Goal: Information Seeking & Learning: Learn about a topic

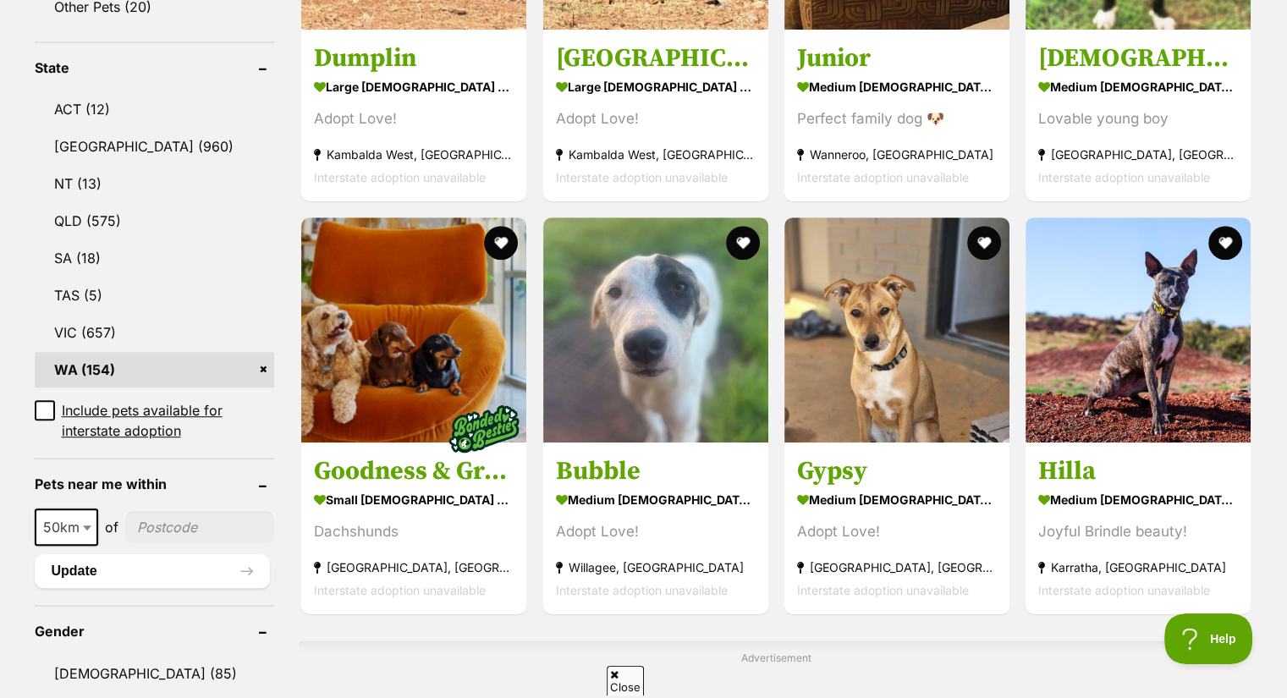
scroll to position [856, 0]
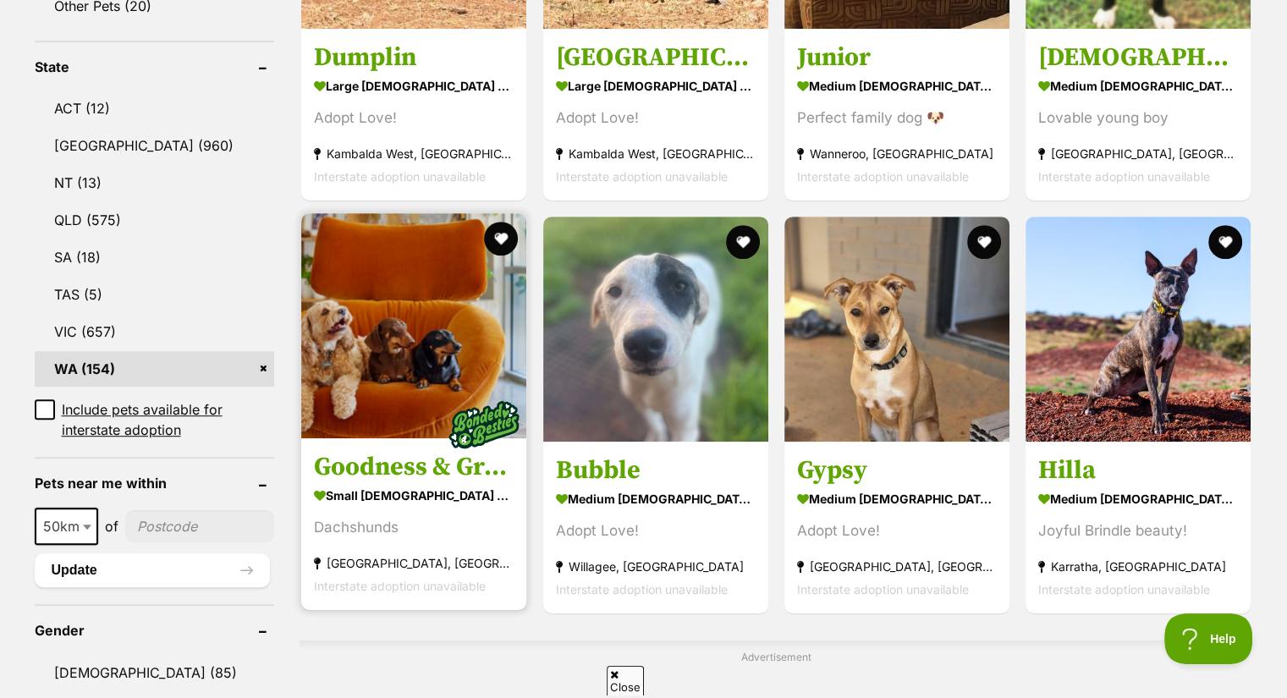
click at [405, 350] on img at bounding box center [413, 325] width 225 height 225
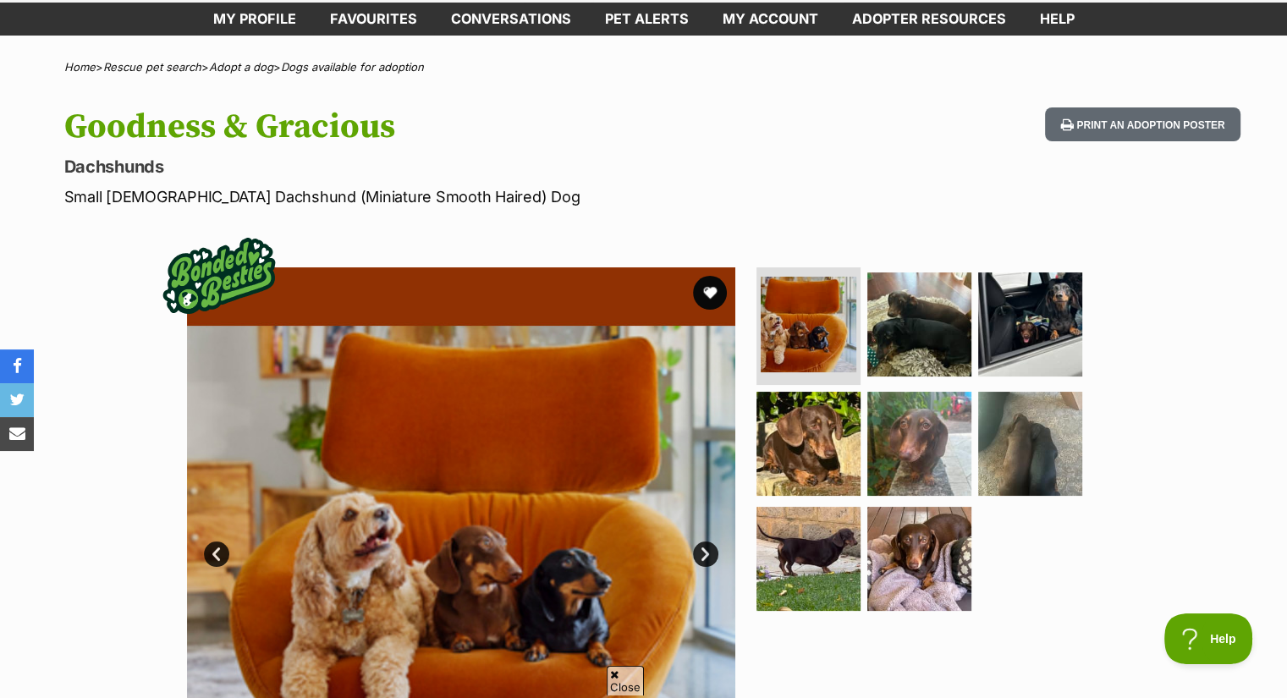
scroll to position [86, 0]
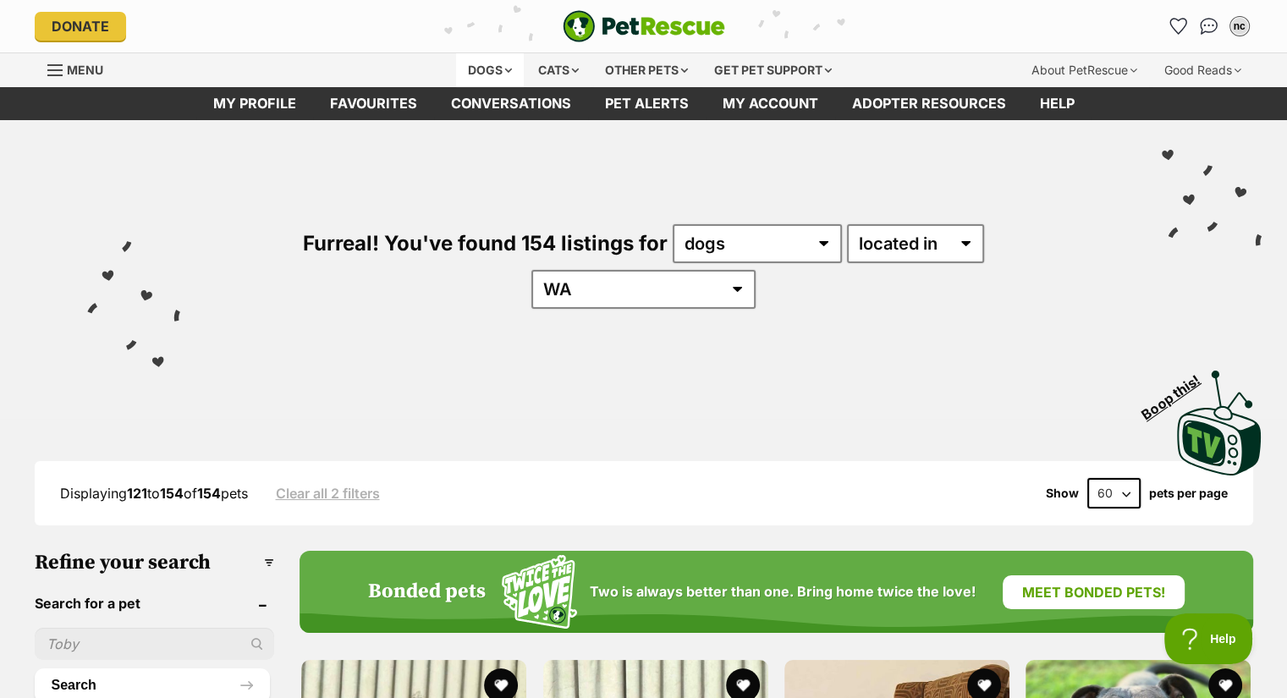
click at [475, 58] on div "Dogs" at bounding box center [490, 70] width 68 height 34
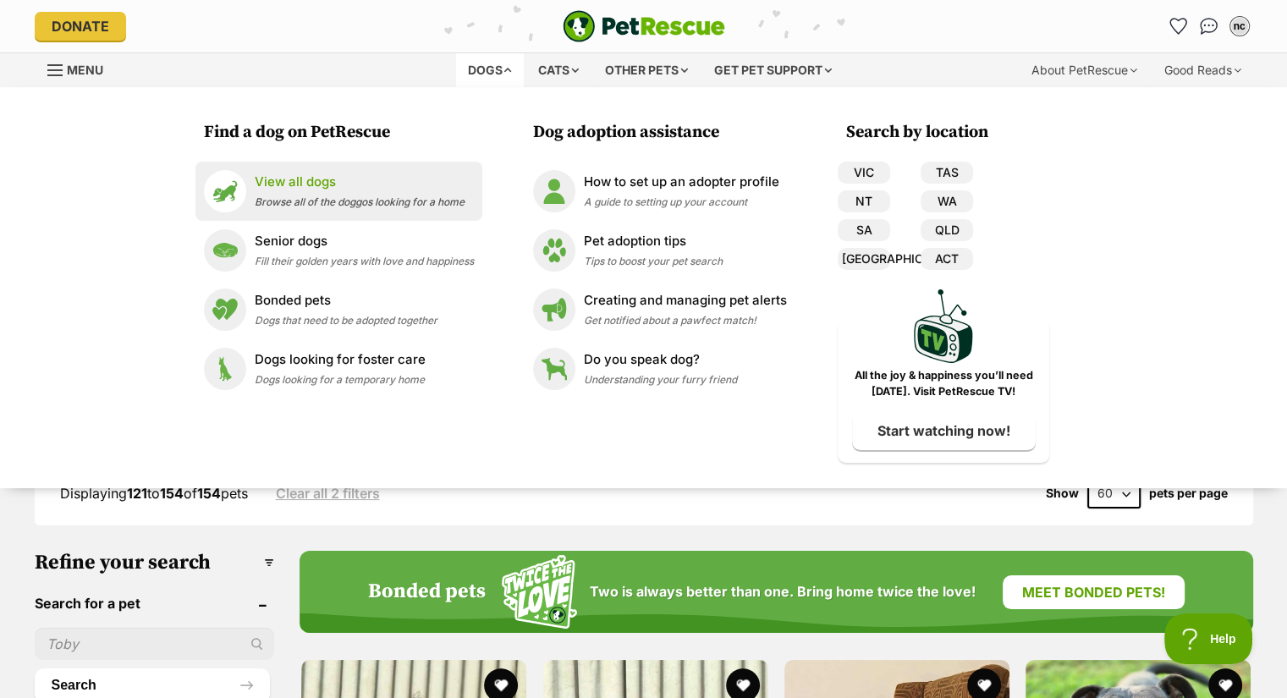
click at [318, 199] on span "Browse all of the doggos looking for a home" at bounding box center [360, 201] width 210 height 13
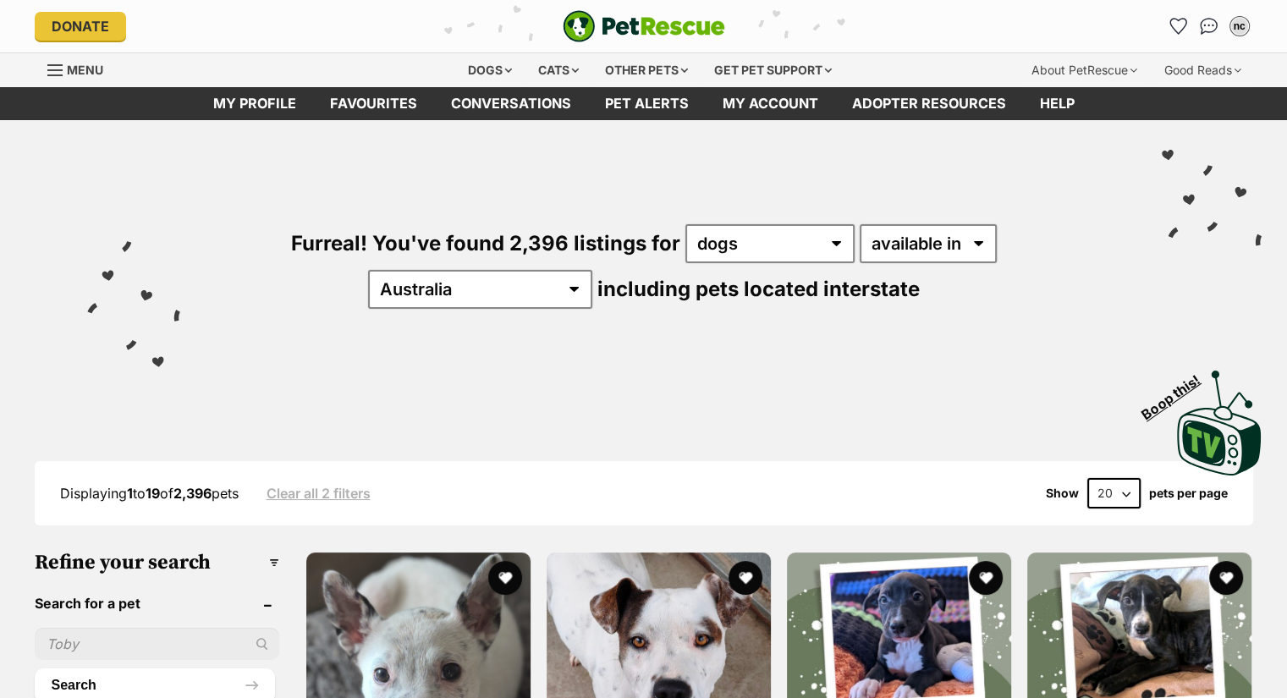
click at [72, 644] on input "text" at bounding box center [157, 644] width 245 height 32
type input "pompom"
click at [35, 669] on button "Search" at bounding box center [155, 686] width 240 height 34
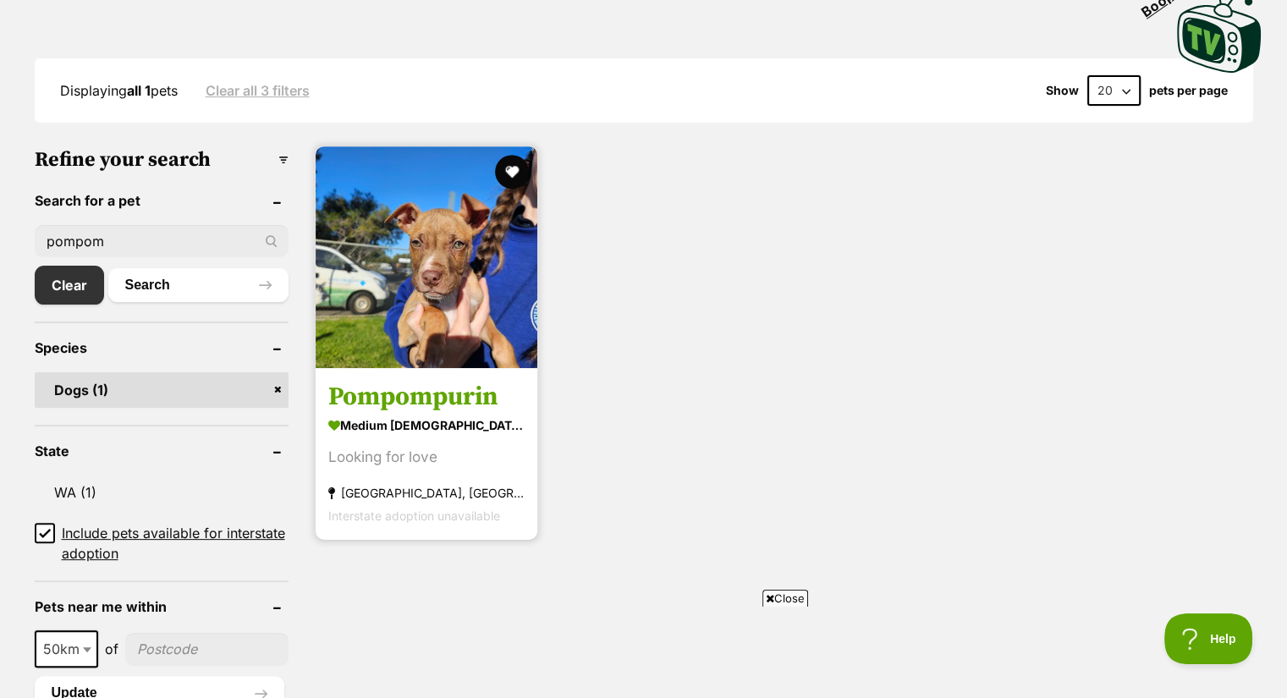
click at [438, 395] on h3 "Pompompurin" at bounding box center [426, 397] width 196 height 32
click at [509, 167] on button "favourite" at bounding box center [511, 171] width 37 height 37
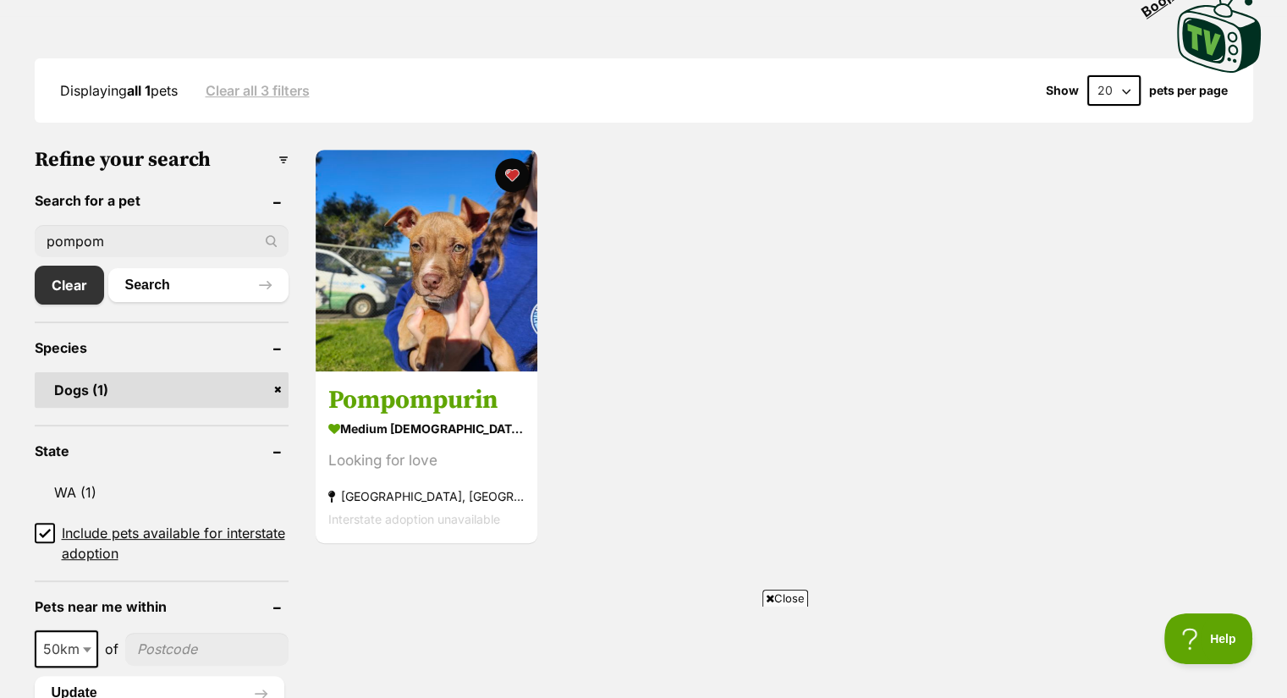
click at [178, 239] on input "pompom" at bounding box center [162, 241] width 254 height 32
click at [48, 278] on link "Clear" at bounding box center [74, 285] width 78 height 39
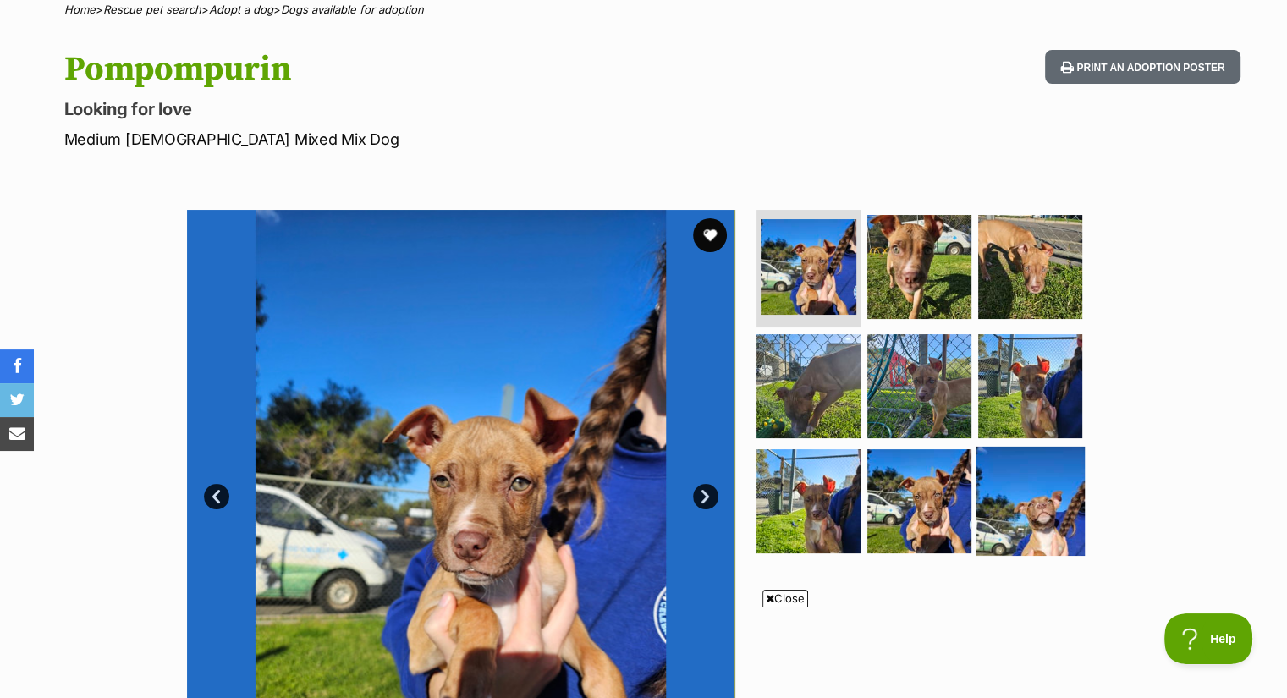
click at [1034, 520] on img at bounding box center [1030, 501] width 109 height 109
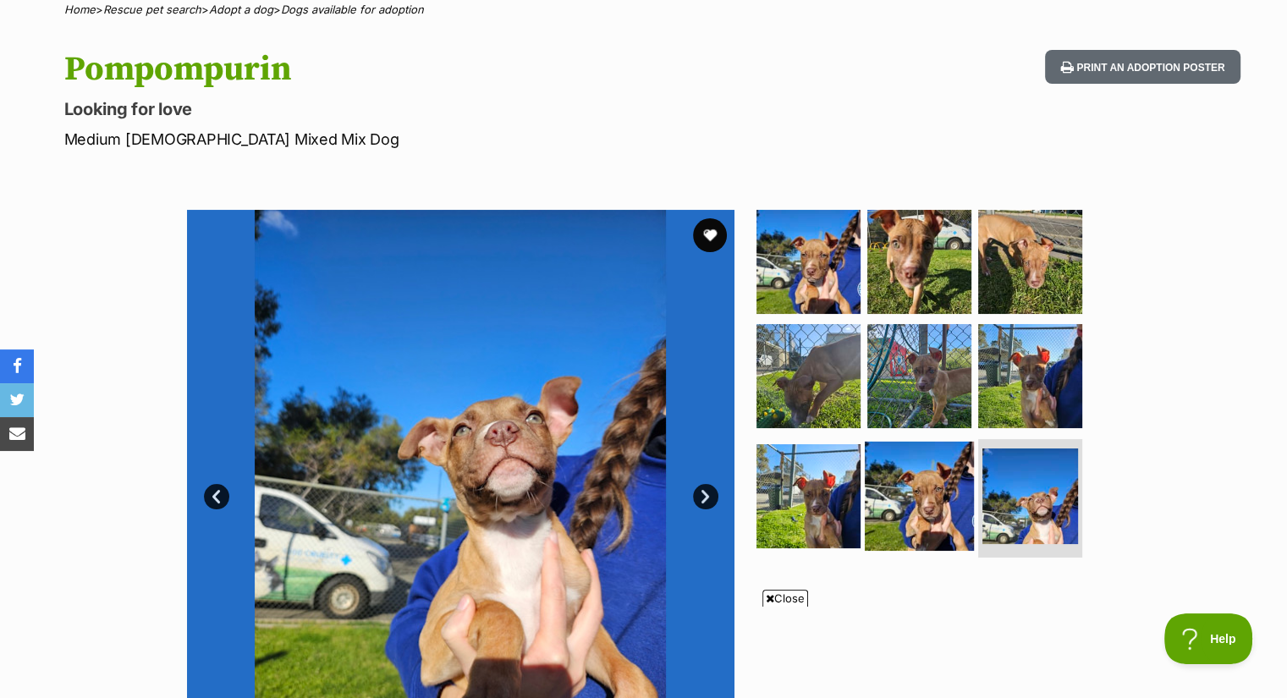
click at [938, 522] on img at bounding box center [919, 496] width 109 height 109
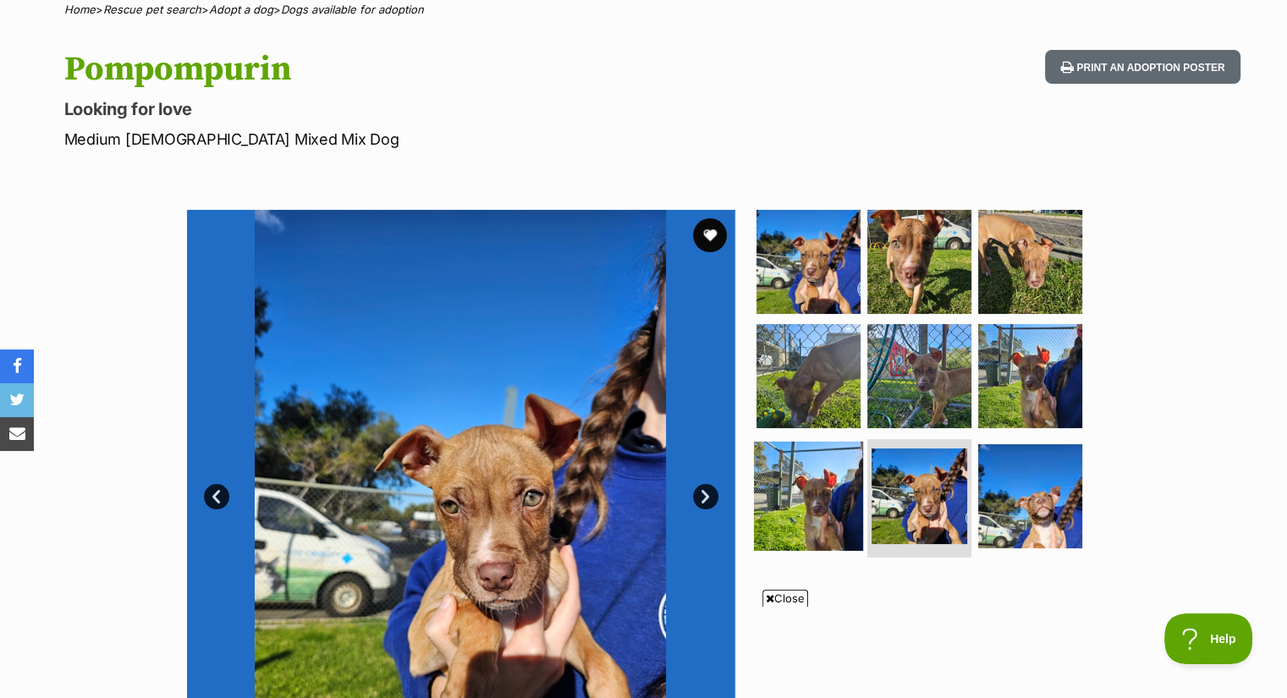
click at [838, 484] on img at bounding box center [808, 496] width 109 height 109
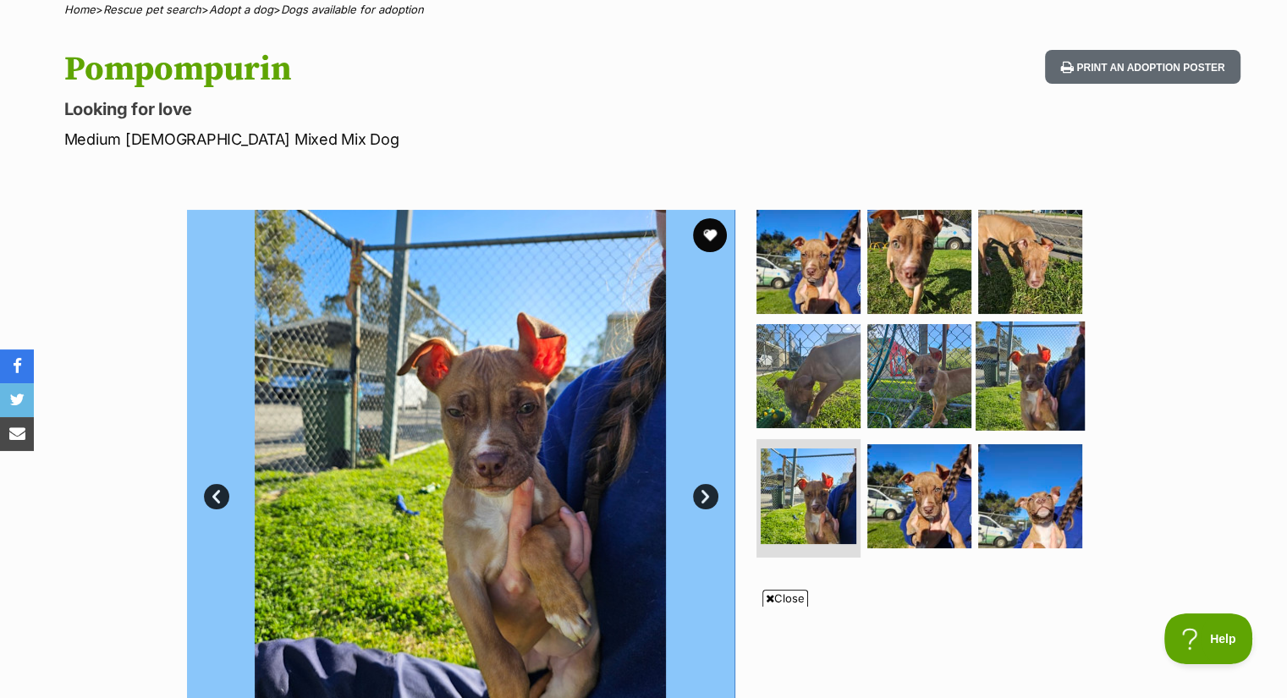
click at [1043, 394] on img at bounding box center [1030, 376] width 109 height 109
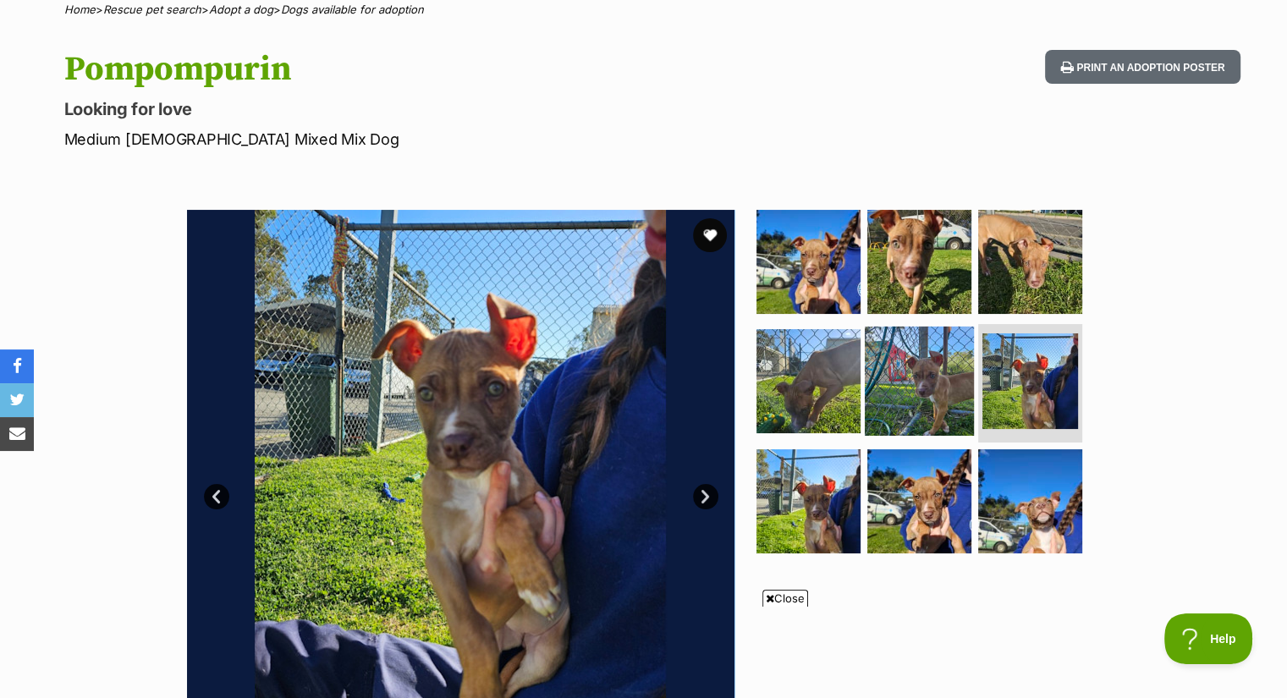
click at [936, 394] on img at bounding box center [919, 381] width 109 height 109
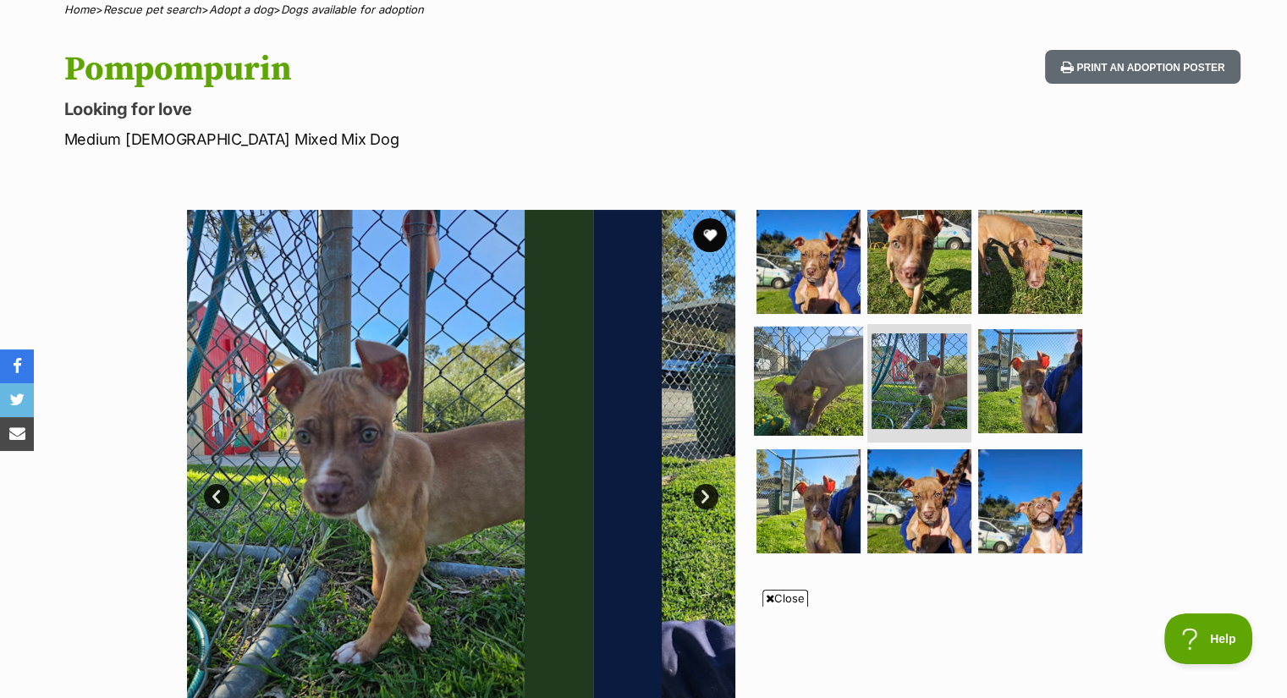
click at [843, 397] on img at bounding box center [808, 381] width 109 height 109
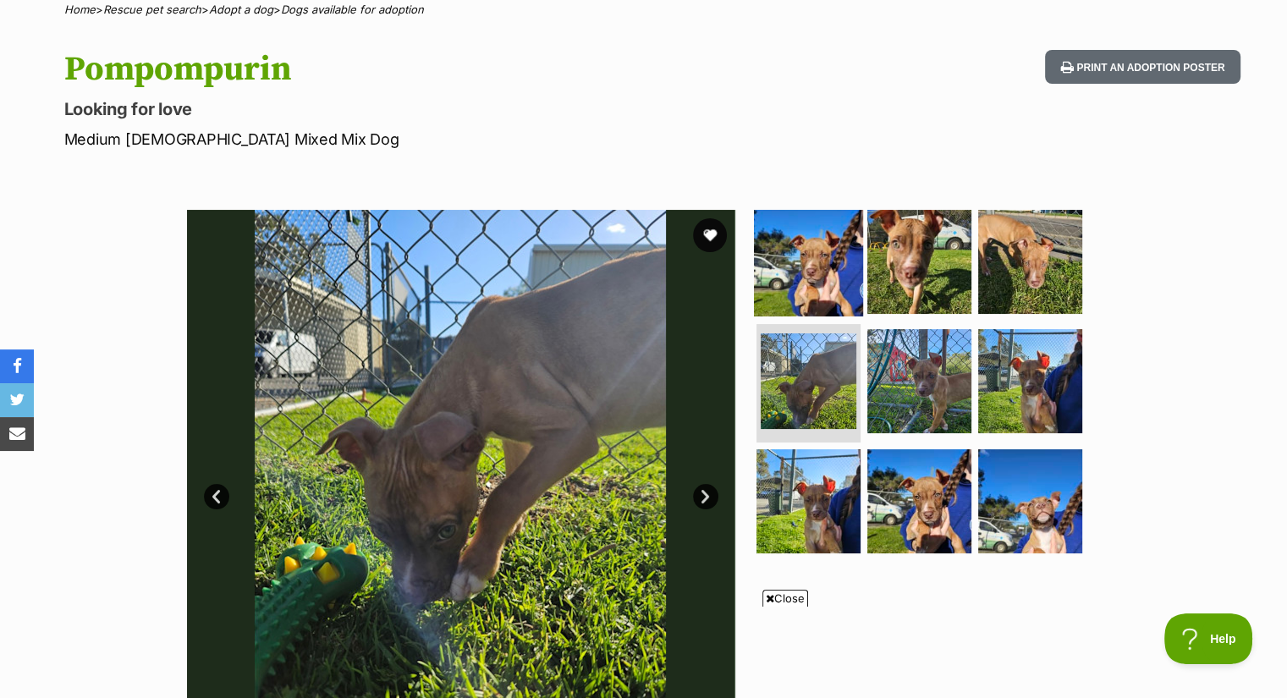
click at [831, 240] on img at bounding box center [808, 260] width 109 height 109
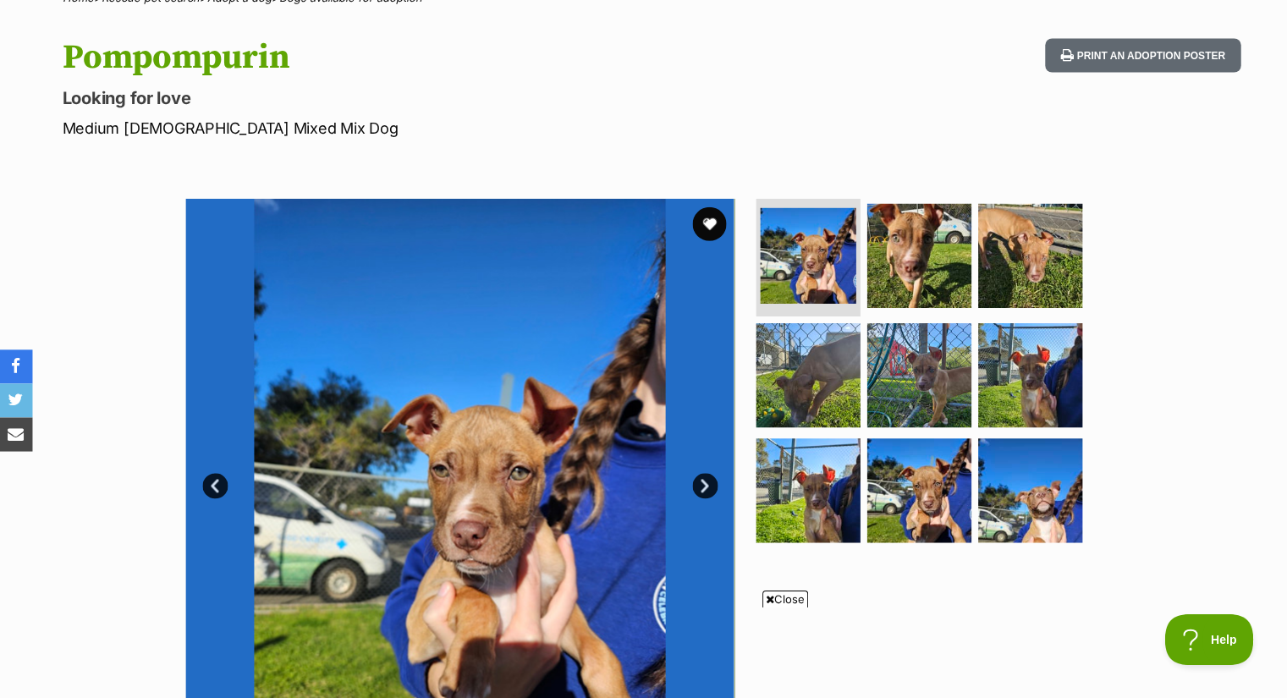
scroll to position [152, 0]
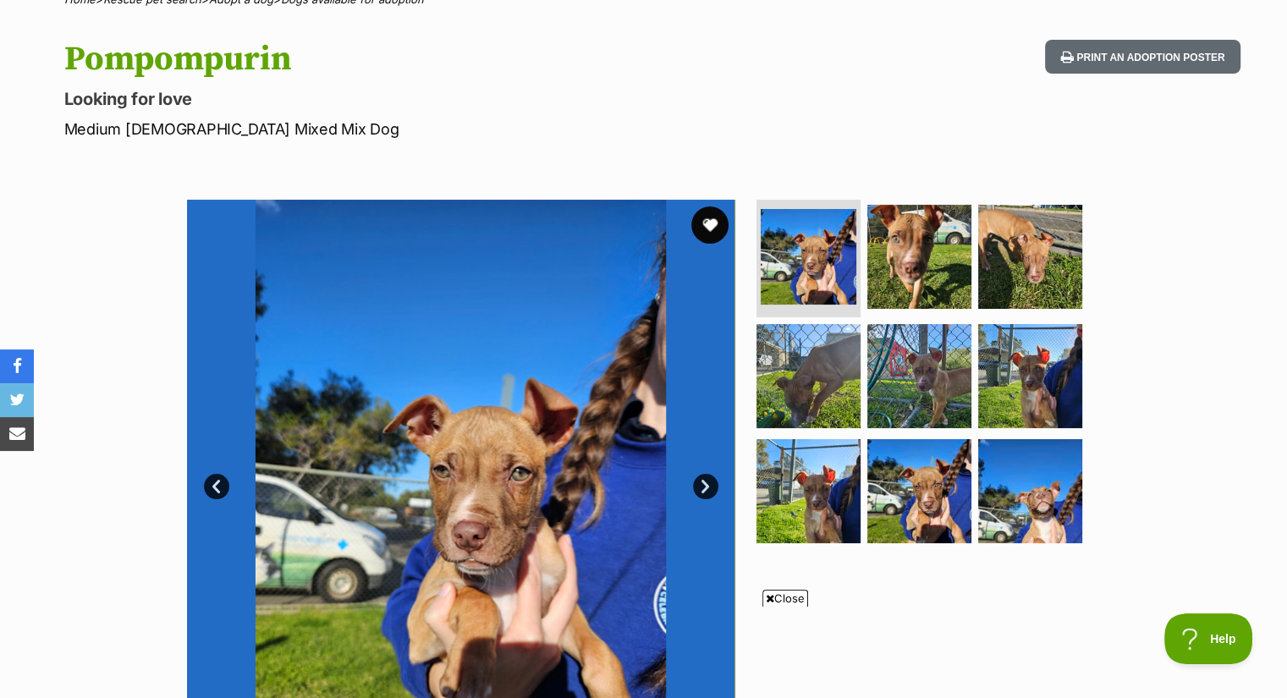
click at [719, 234] on button "favourite" at bounding box center [709, 224] width 37 height 37
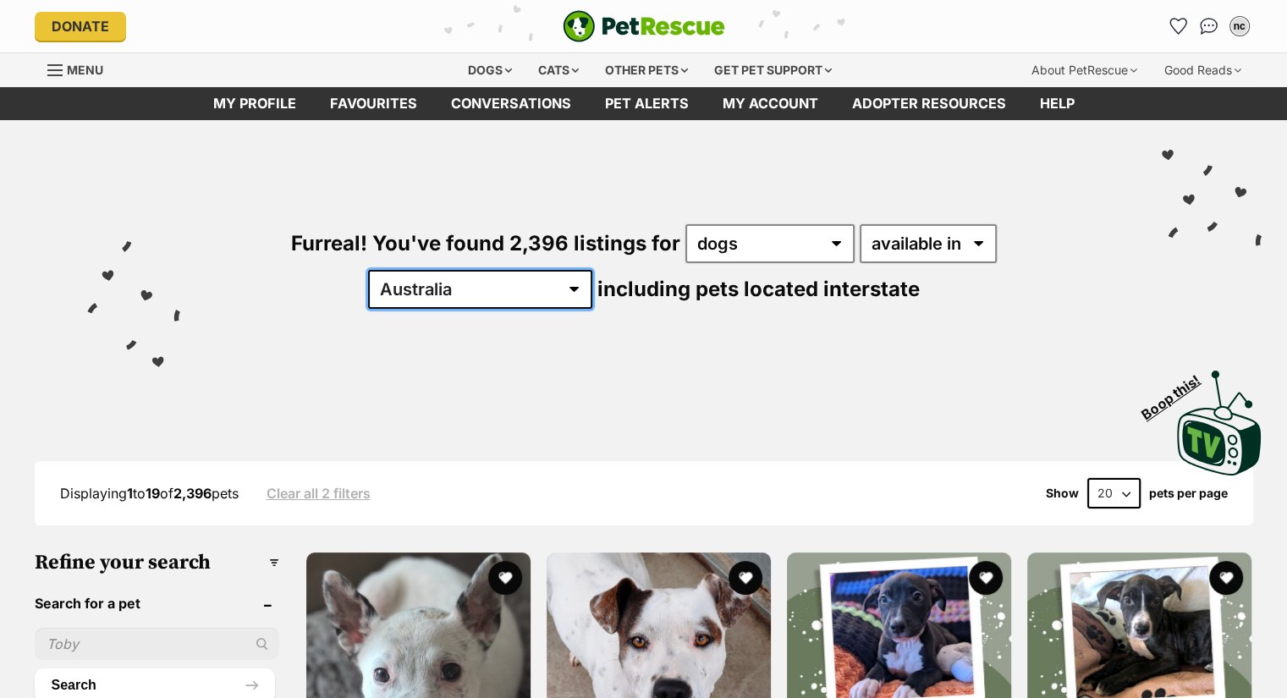
click at [592, 270] on select "Australia ACT NSW NT QLD SA TAS VIC WA" at bounding box center [480, 289] width 224 height 39
select select "WA"
click at [592, 270] on select "Australia ACT NSW NT QLD SA TAS VIC WA" at bounding box center [480, 289] width 224 height 39
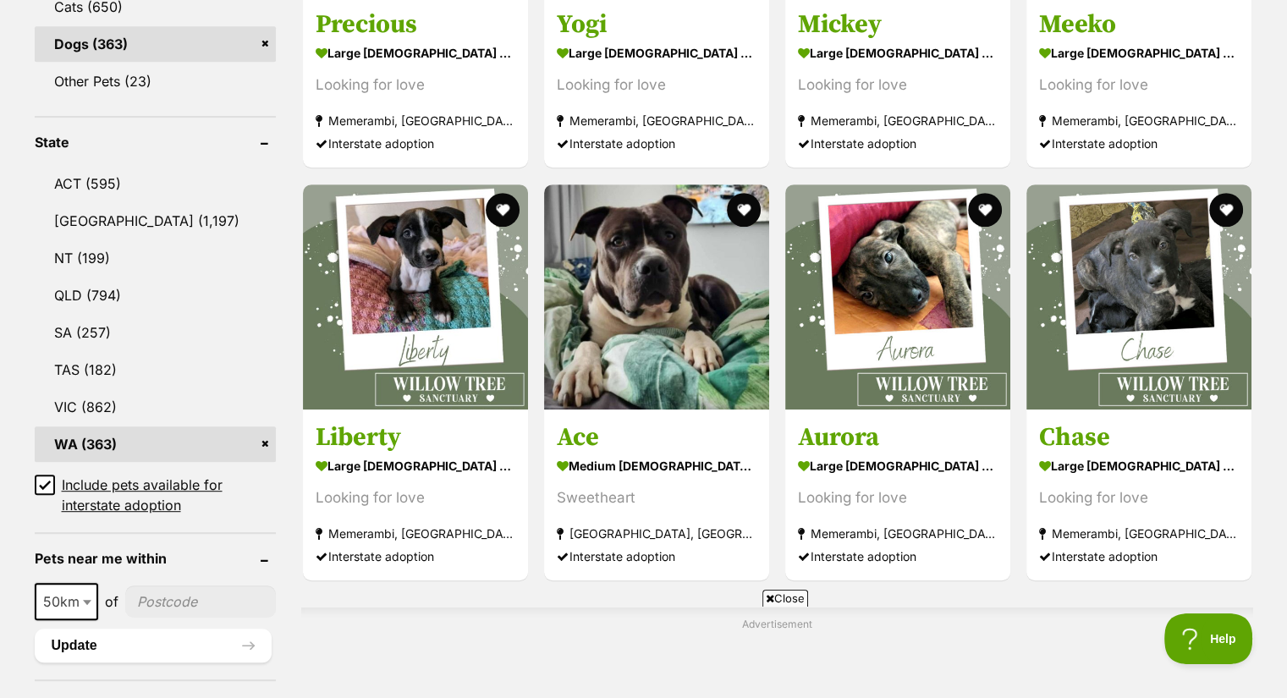
scroll to position [831, 0]
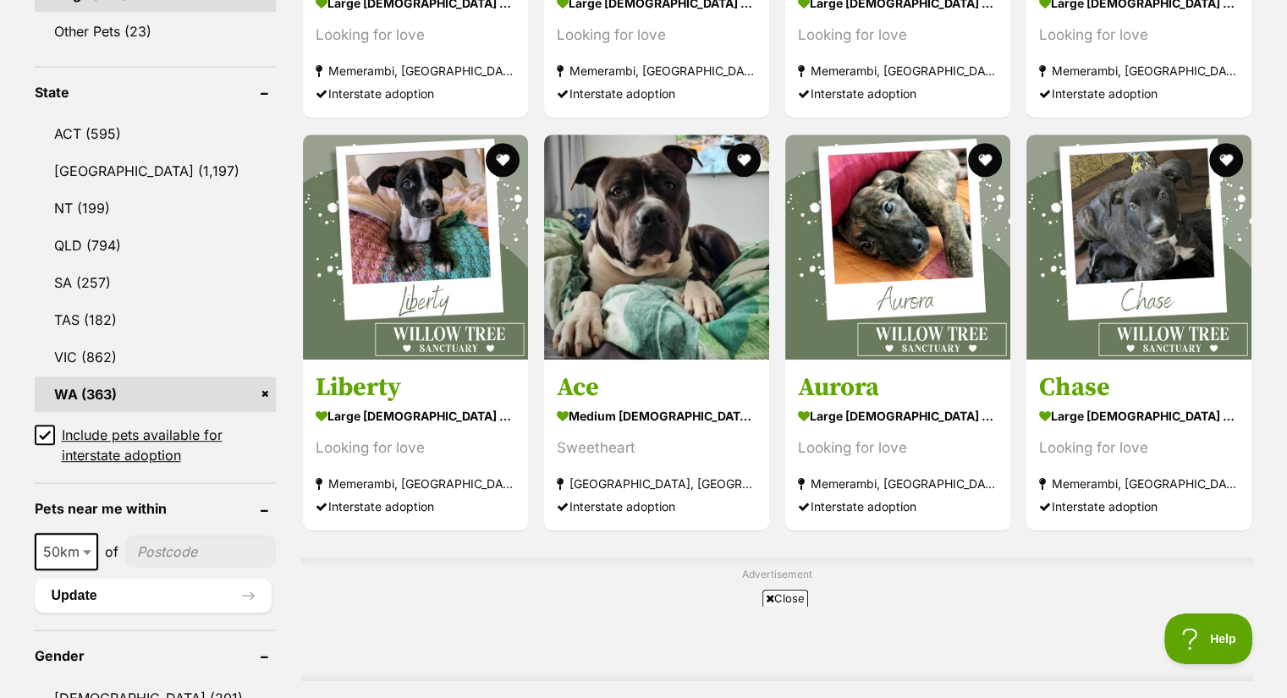
click at [42, 430] on icon at bounding box center [45, 435] width 12 height 12
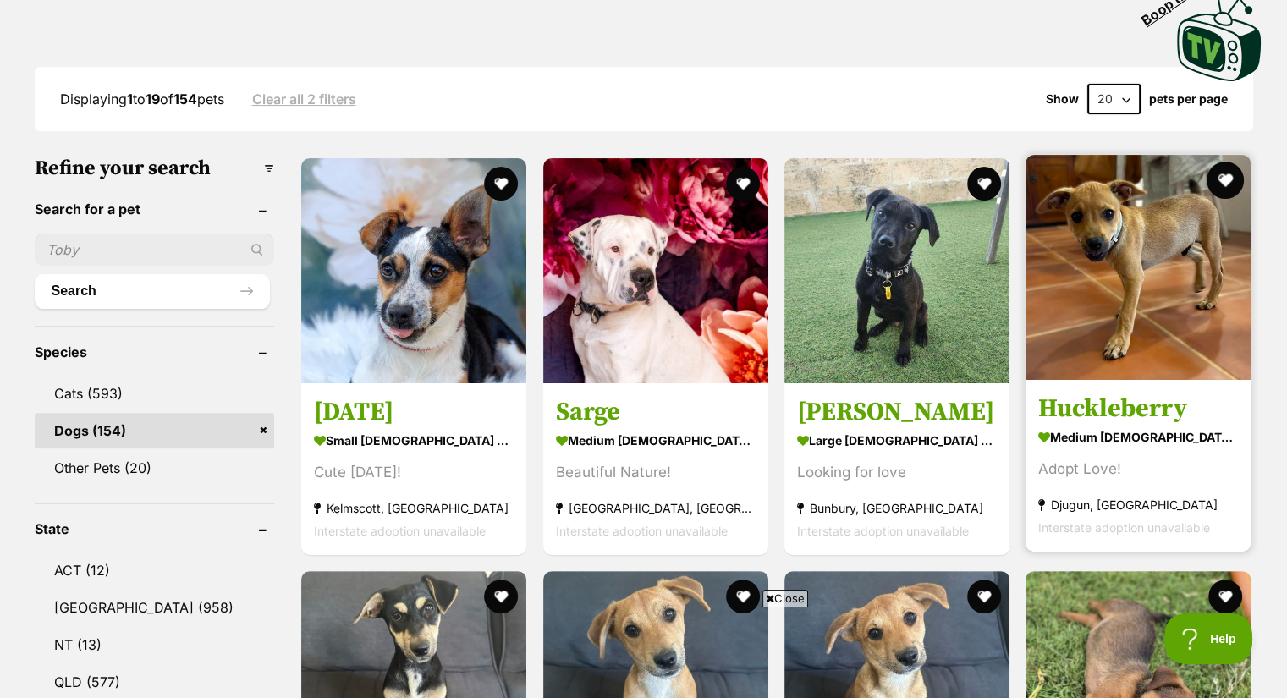
click at [1231, 162] on button "favourite" at bounding box center [1226, 180] width 37 height 37
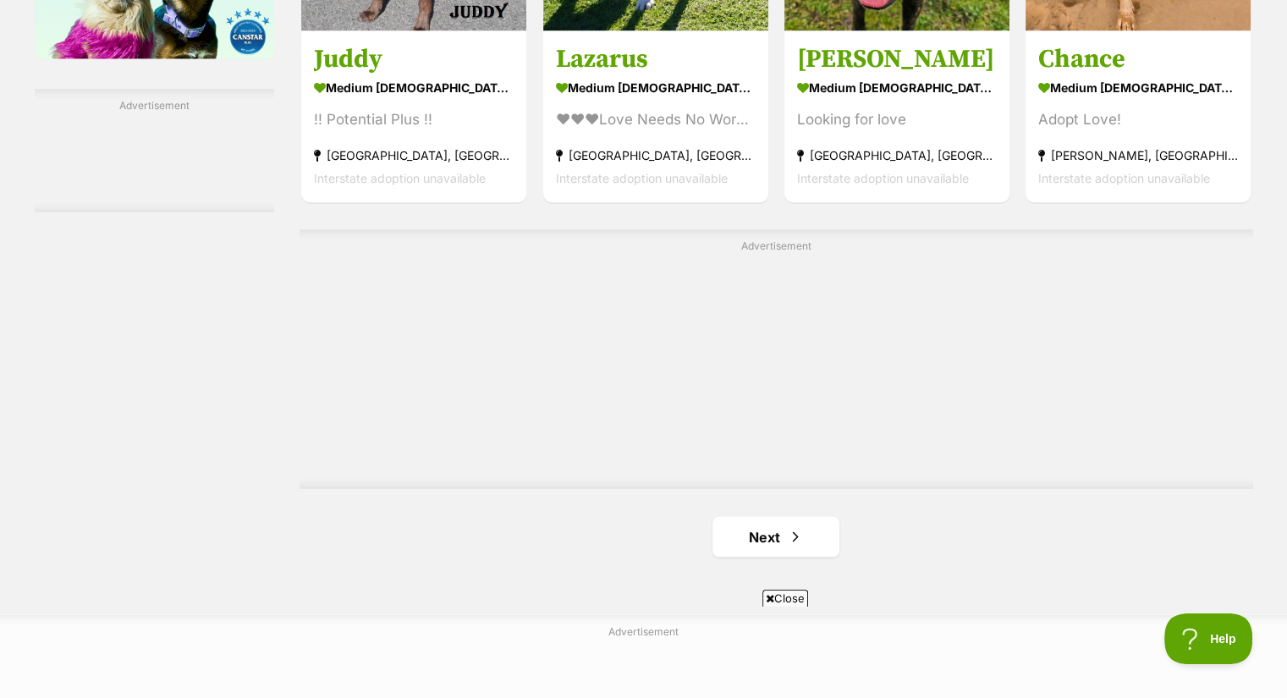
scroll to position [2894, 0]
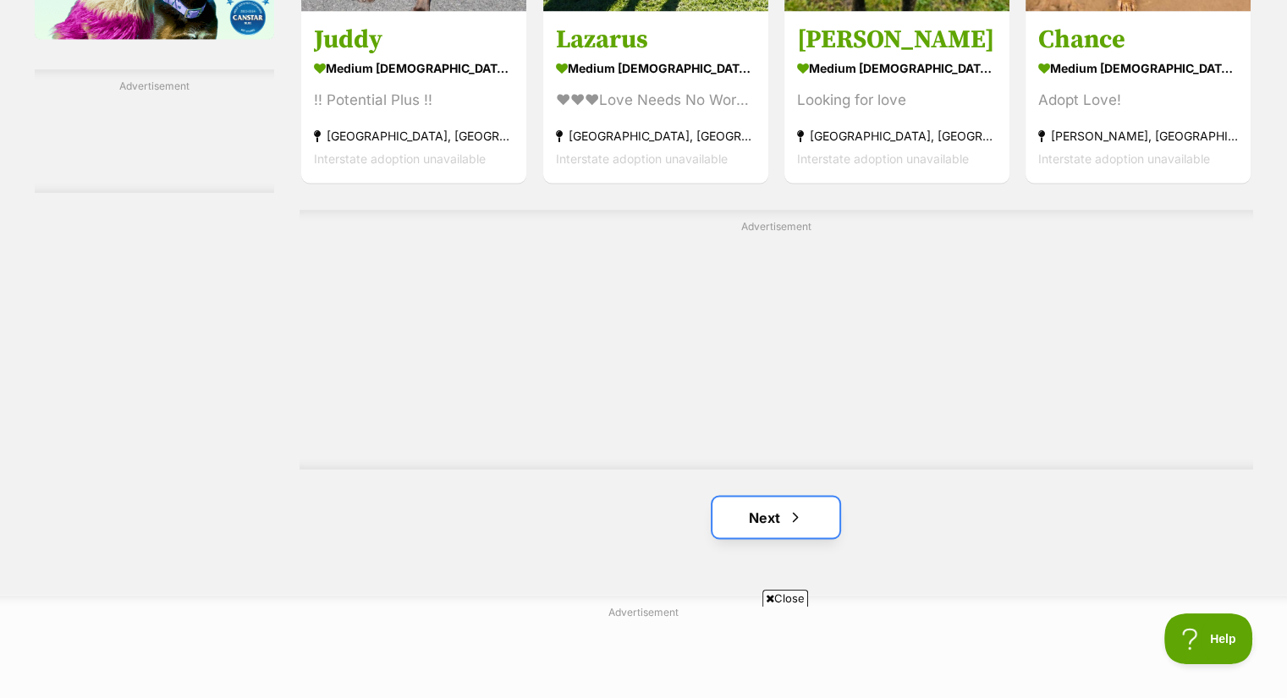
click at [778, 497] on link "Next" at bounding box center [776, 517] width 127 height 41
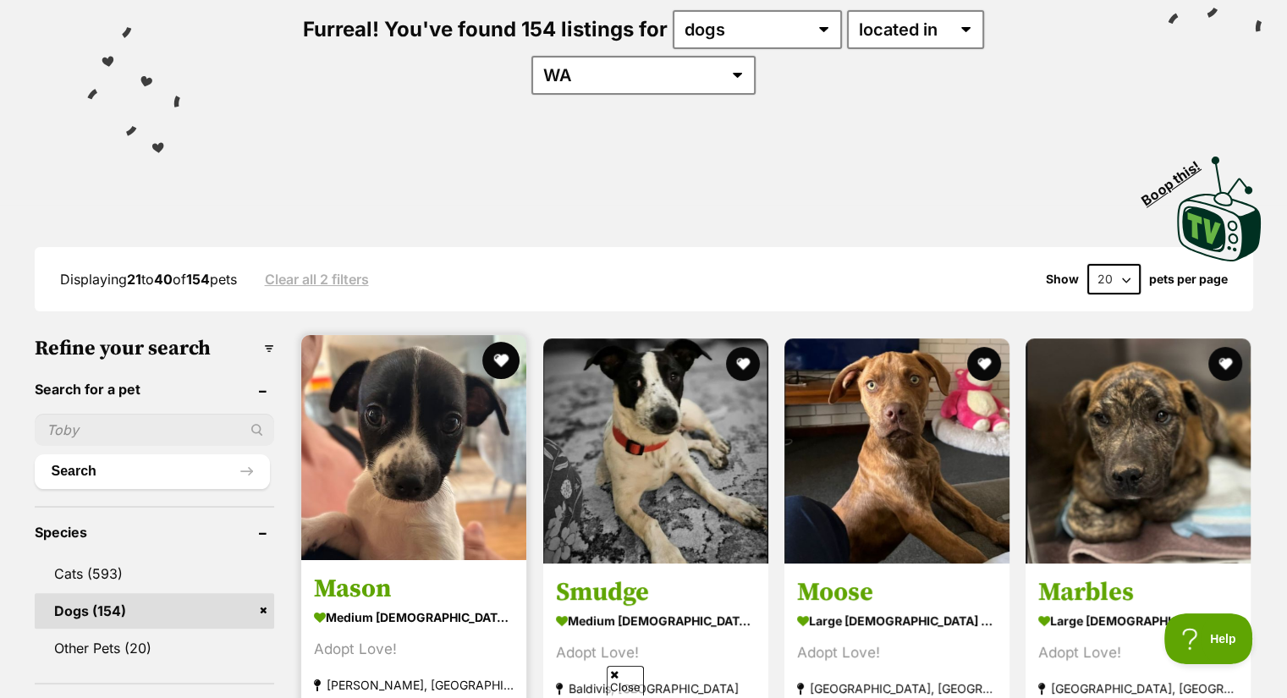
click at [504, 342] on button "favourite" at bounding box center [501, 360] width 37 height 37
click at [394, 386] on img at bounding box center [413, 447] width 225 height 225
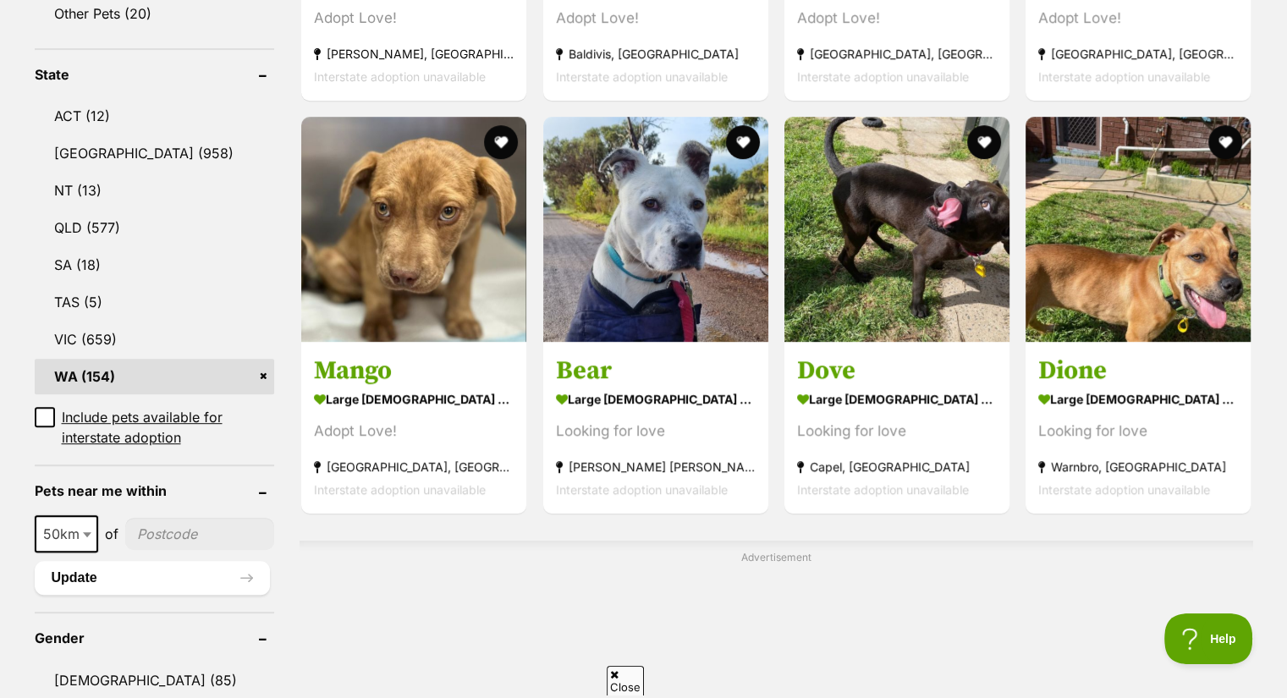
scroll to position [850, 0]
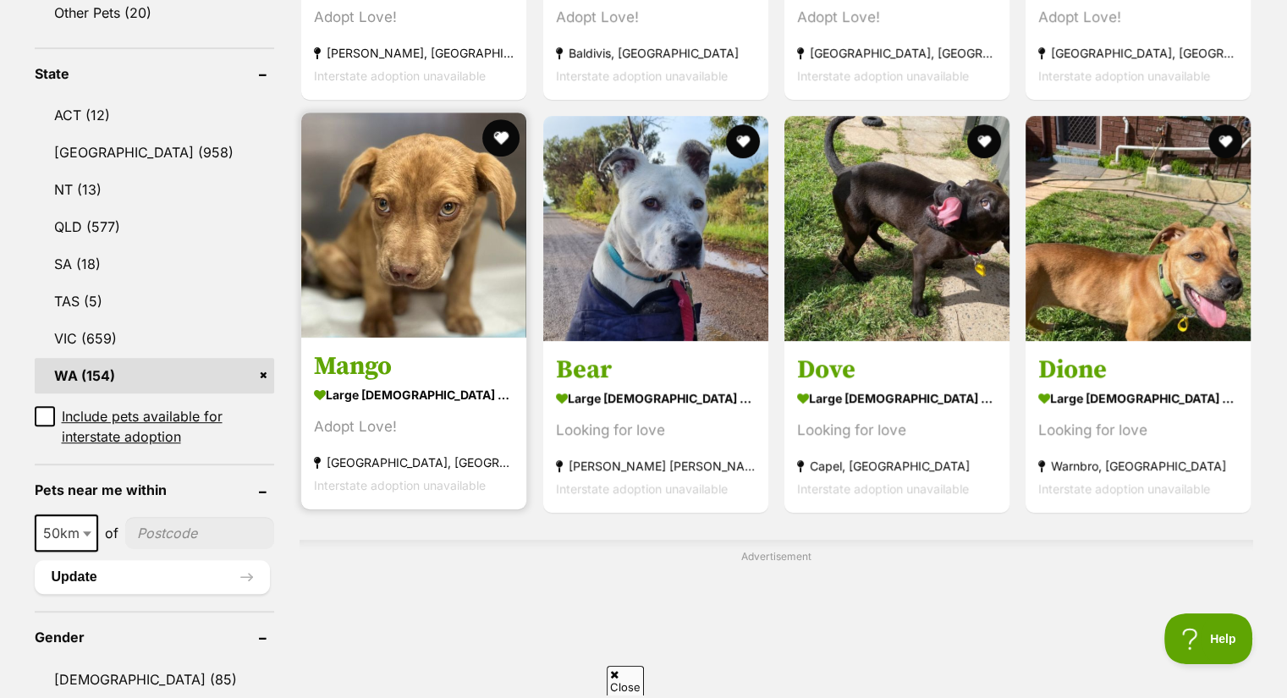
click at [499, 119] on button "favourite" at bounding box center [501, 137] width 37 height 37
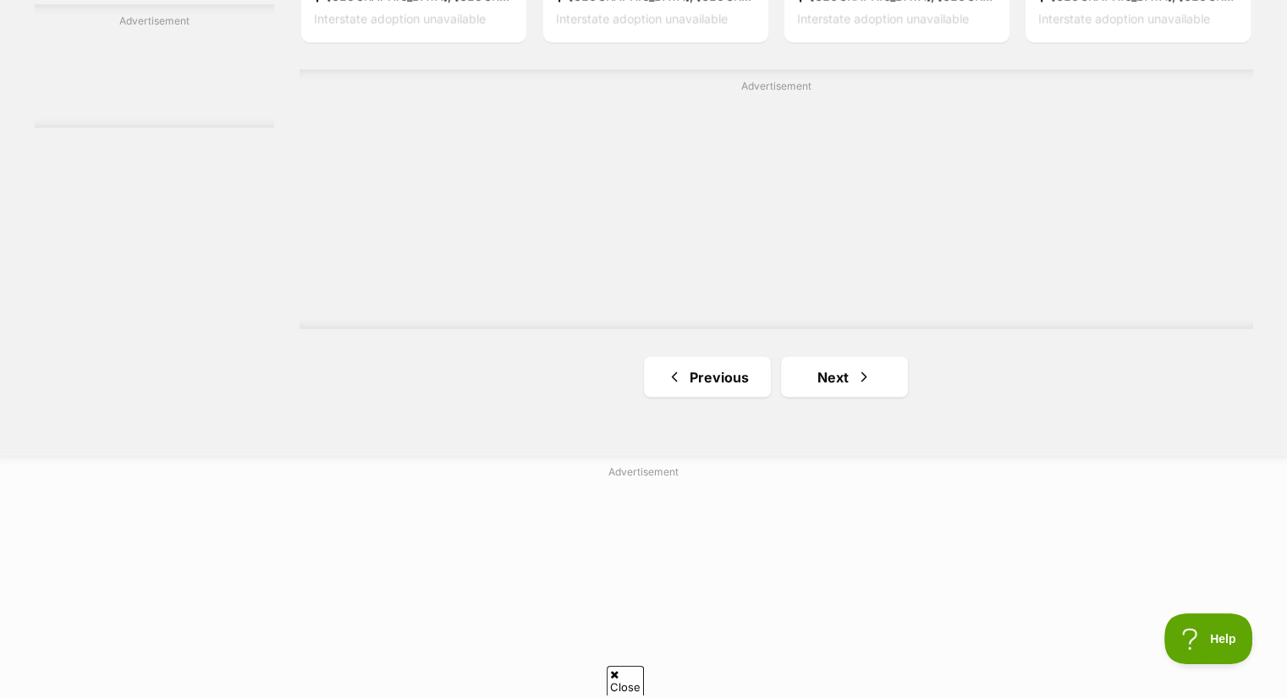
scroll to position [3025, 0]
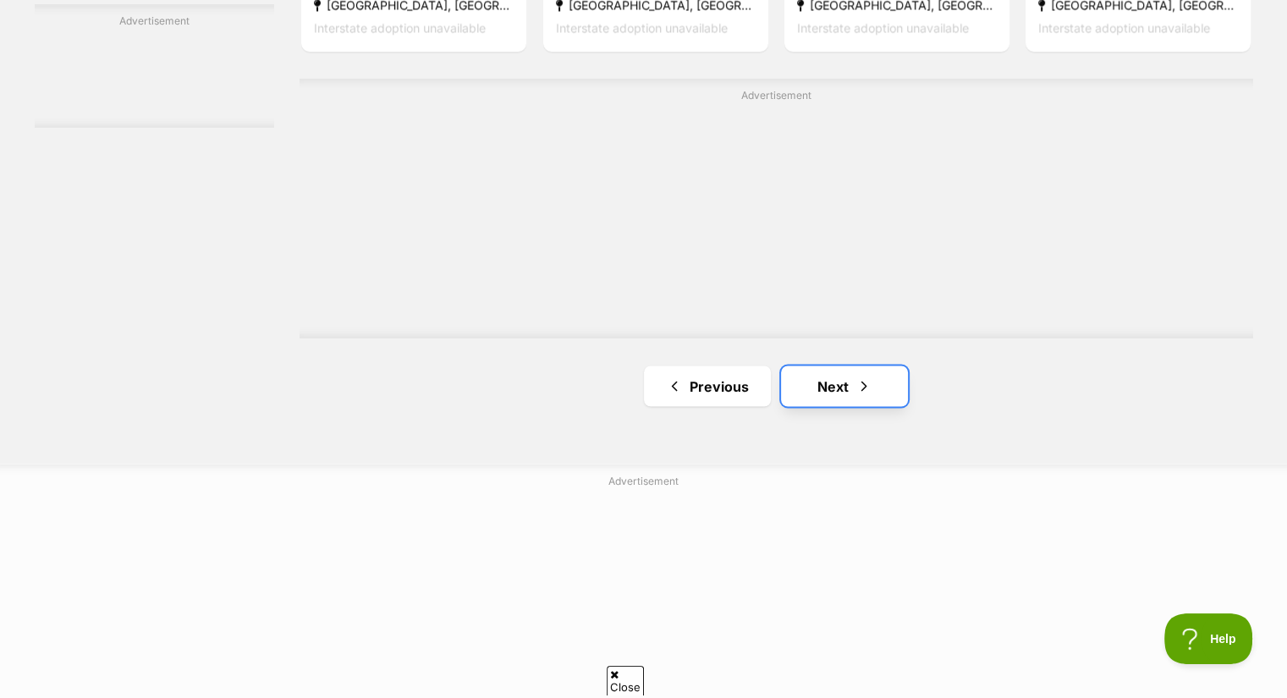
click at [836, 366] on link "Next" at bounding box center [844, 386] width 127 height 41
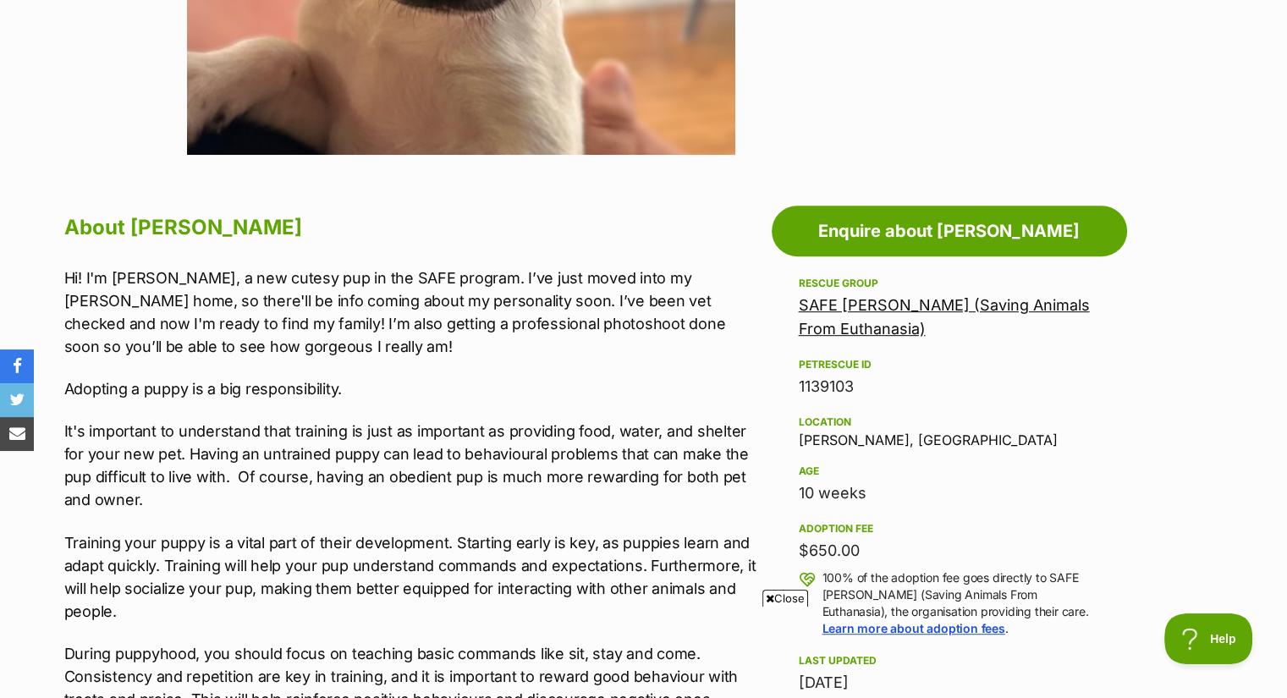
scroll to position [1075, 0]
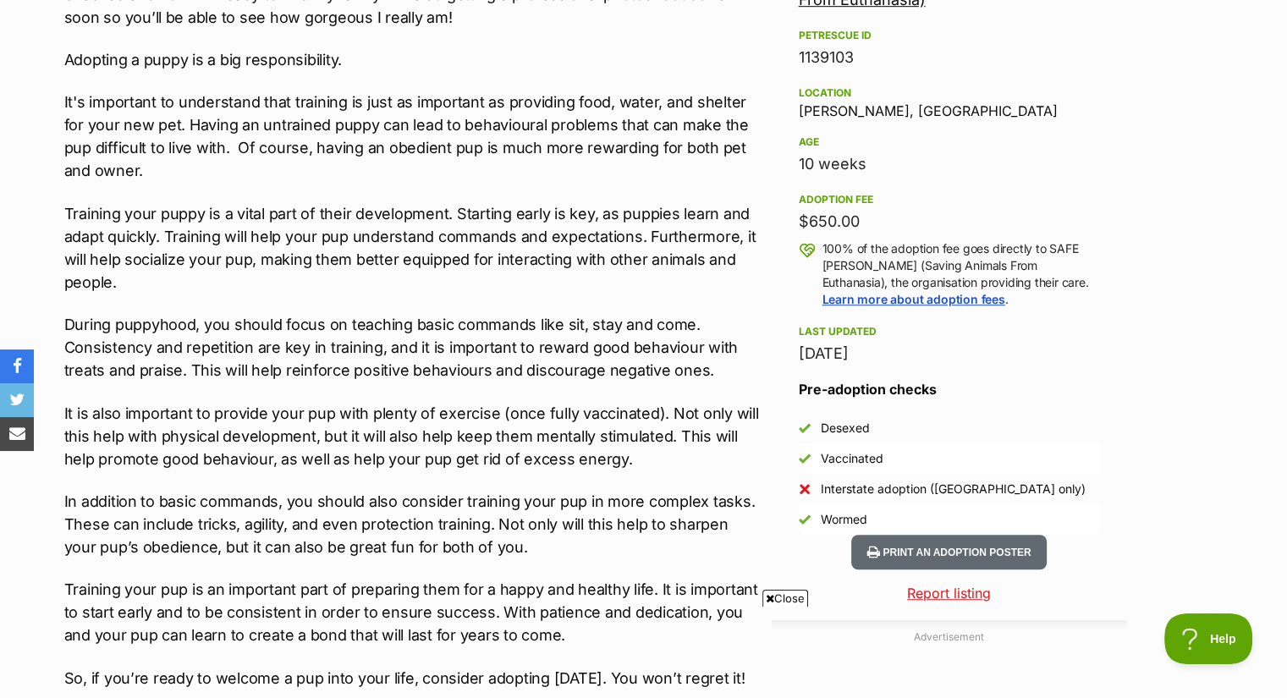
click at [787, 592] on span "Close" at bounding box center [785, 598] width 46 height 17
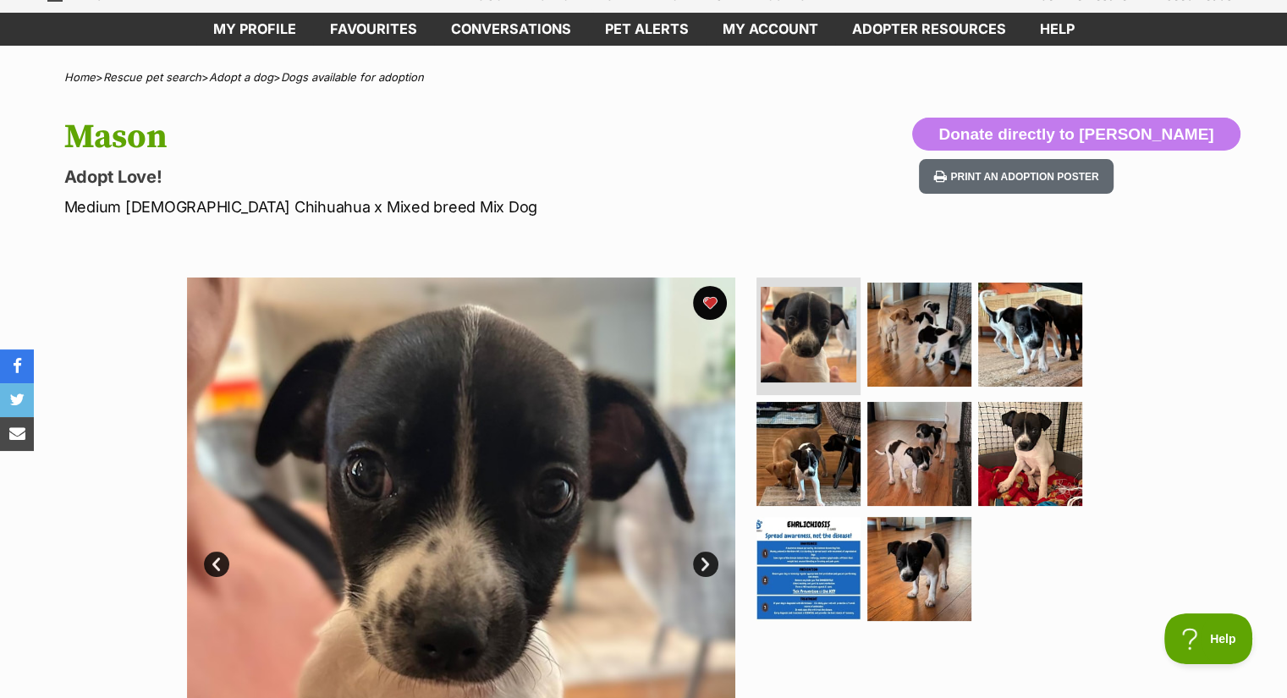
scroll to position [56, 0]
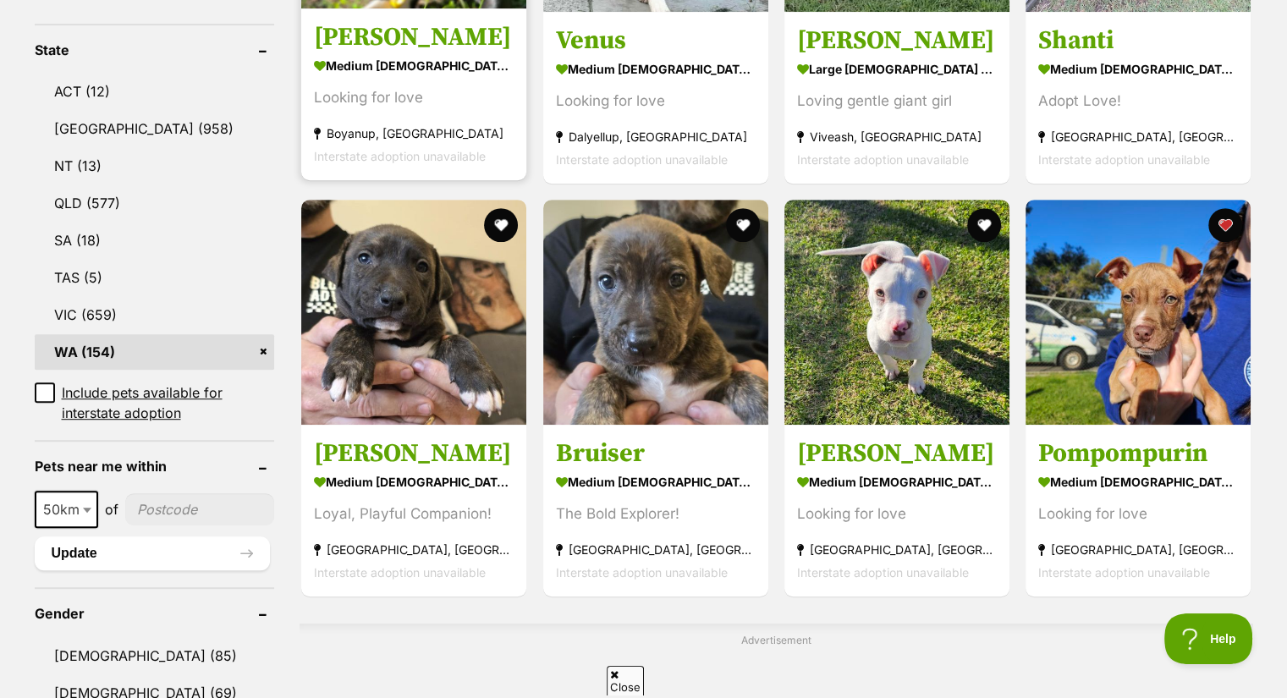
scroll to position [872, 0]
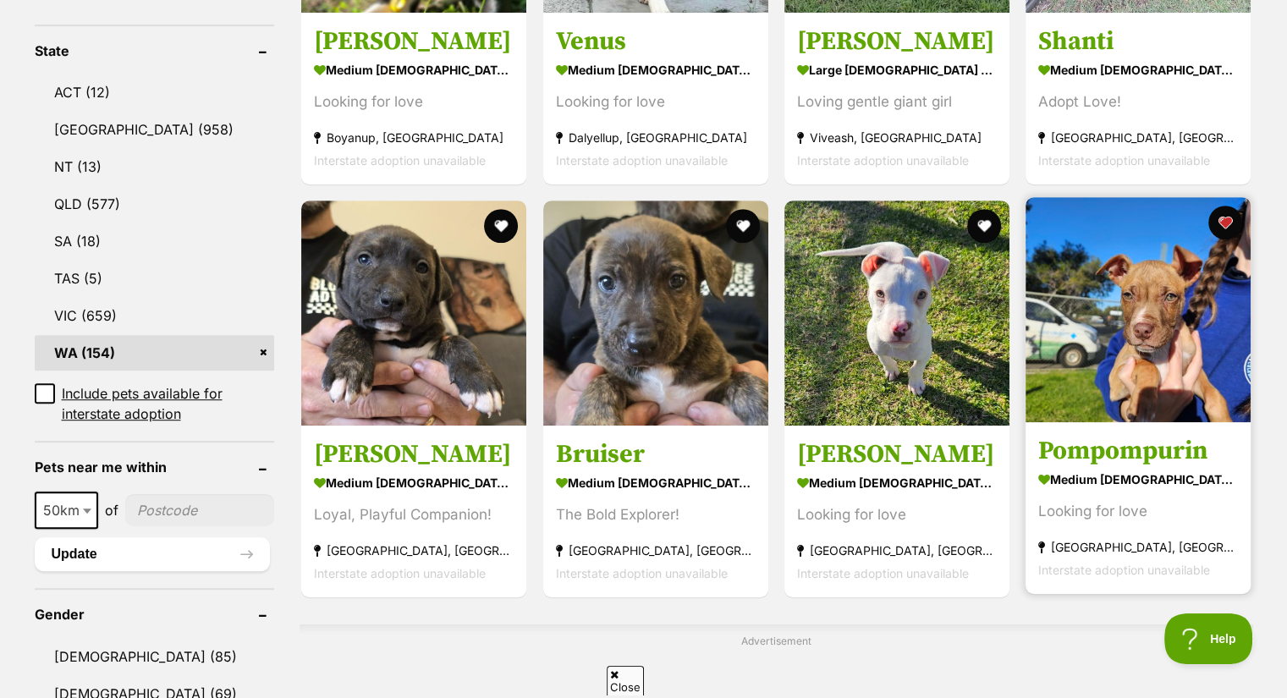
click at [1214, 355] on img at bounding box center [1138, 309] width 225 height 225
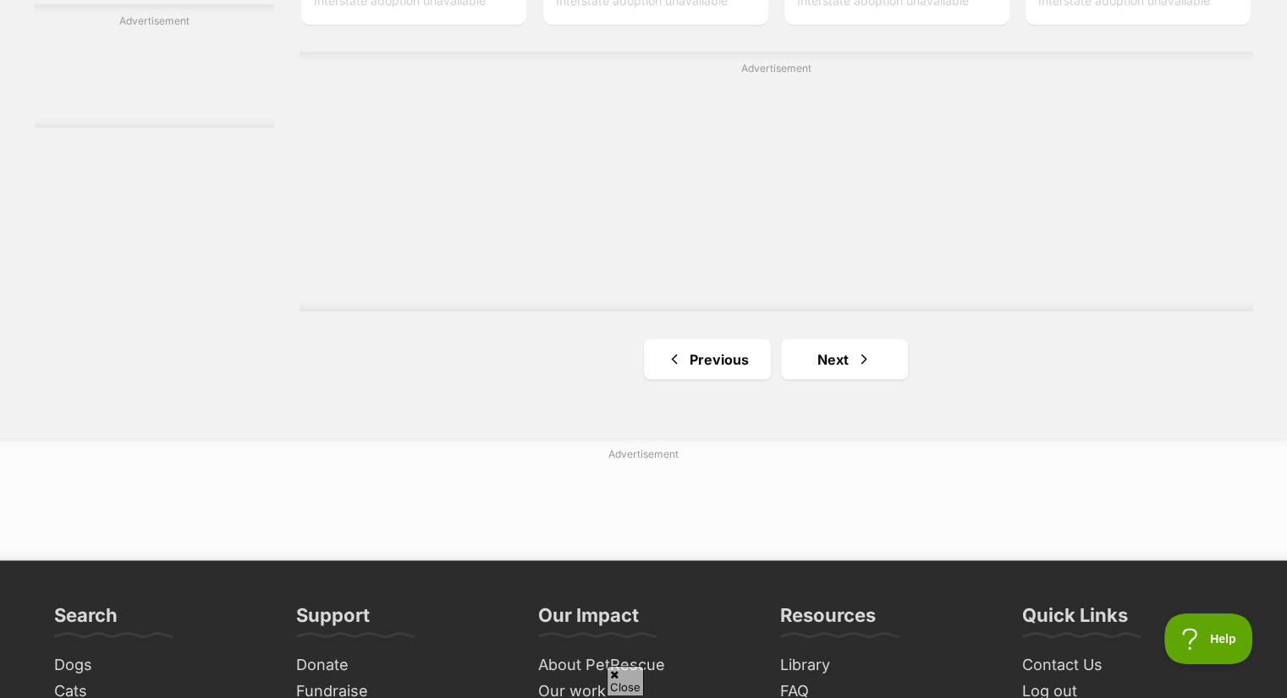
scroll to position [3063, 0]
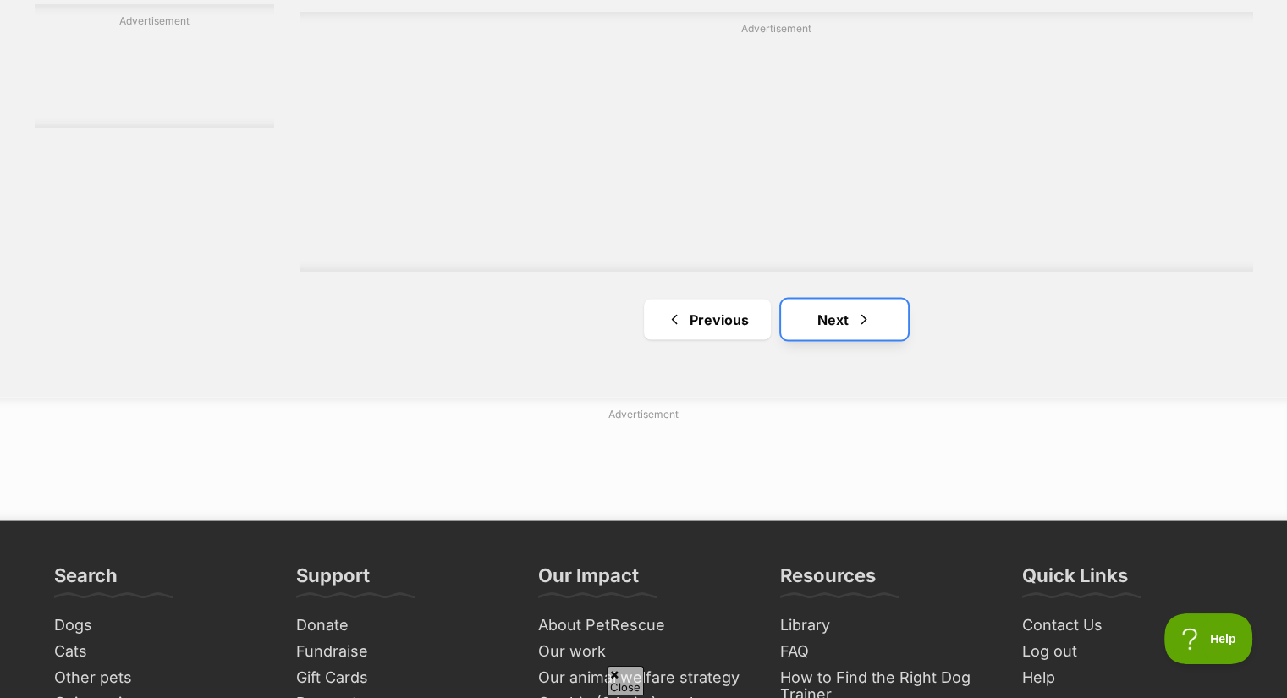
click at [849, 299] on link "Next" at bounding box center [844, 319] width 127 height 41
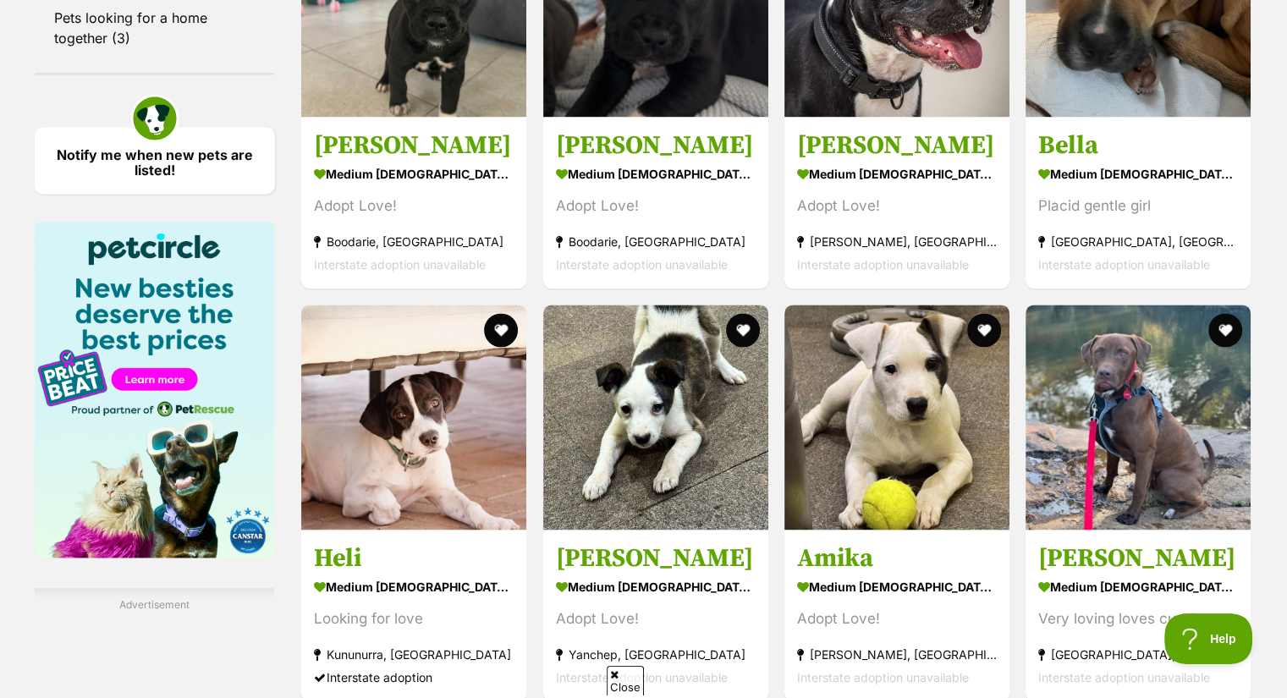
scroll to position [2375, 0]
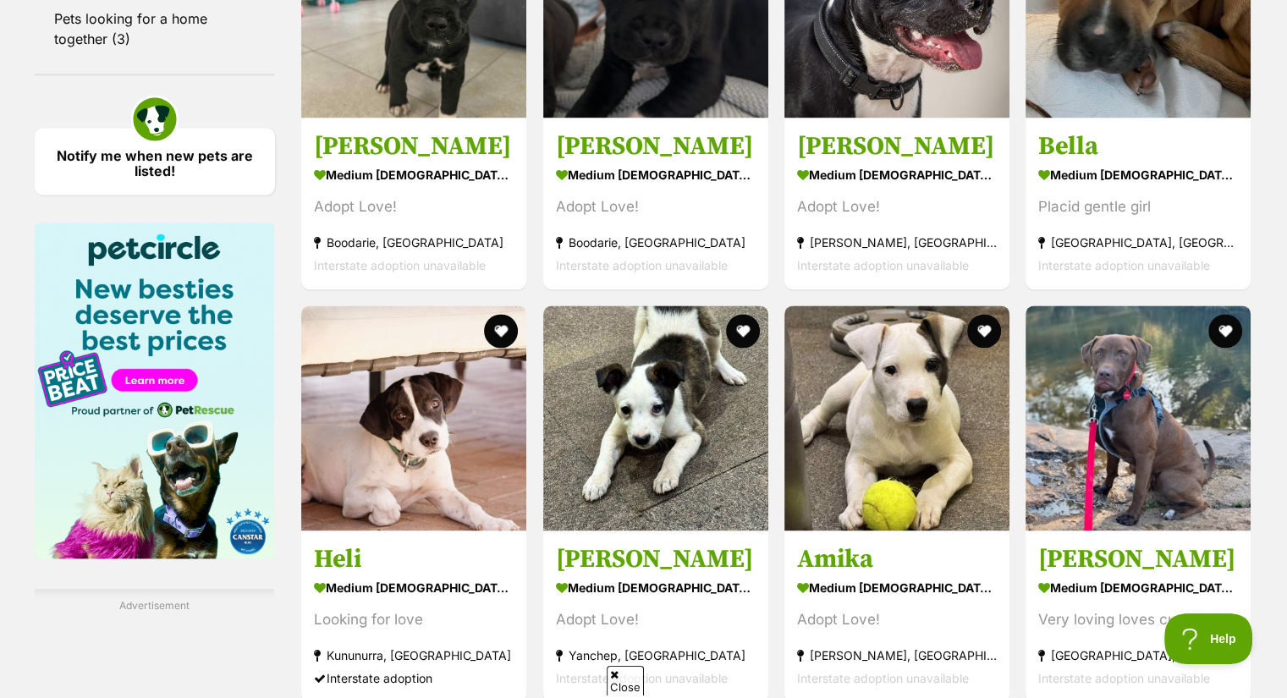
drag, startPoint x: 777, startPoint y: 360, endPoint x: 776, endPoint y: 260, distance: 99.9
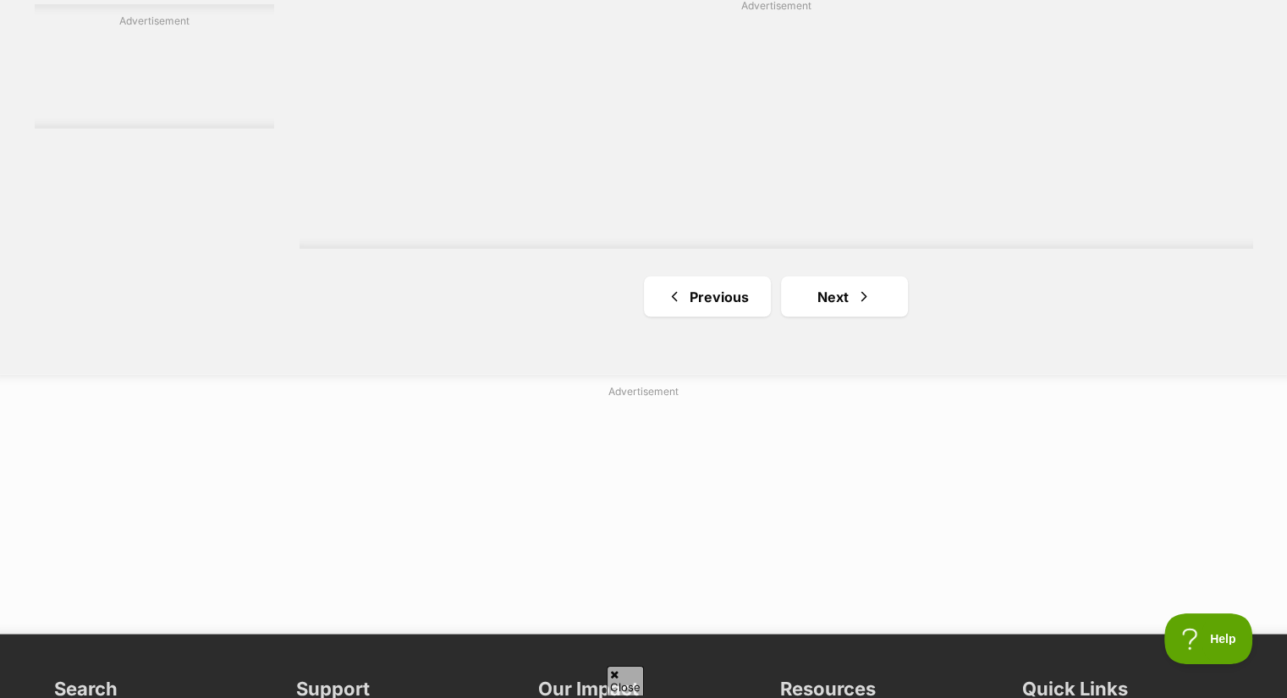
scroll to position [3114, 0]
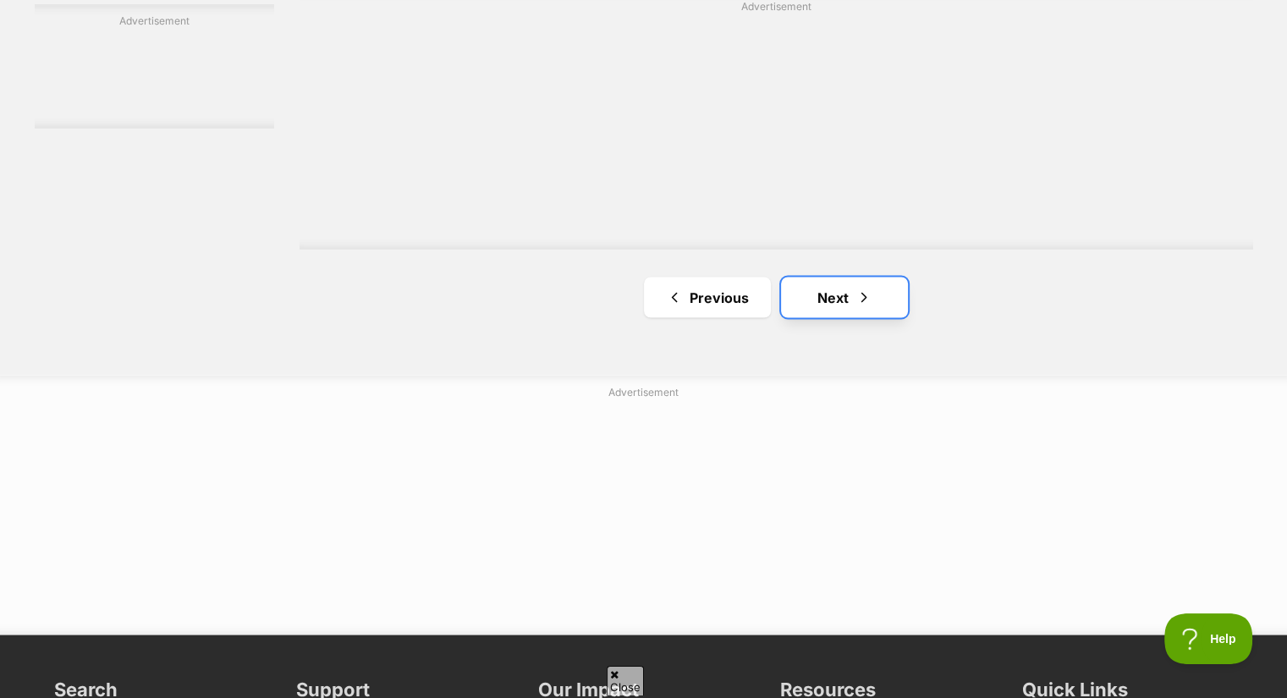
click at [811, 277] on link "Next" at bounding box center [844, 297] width 127 height 41
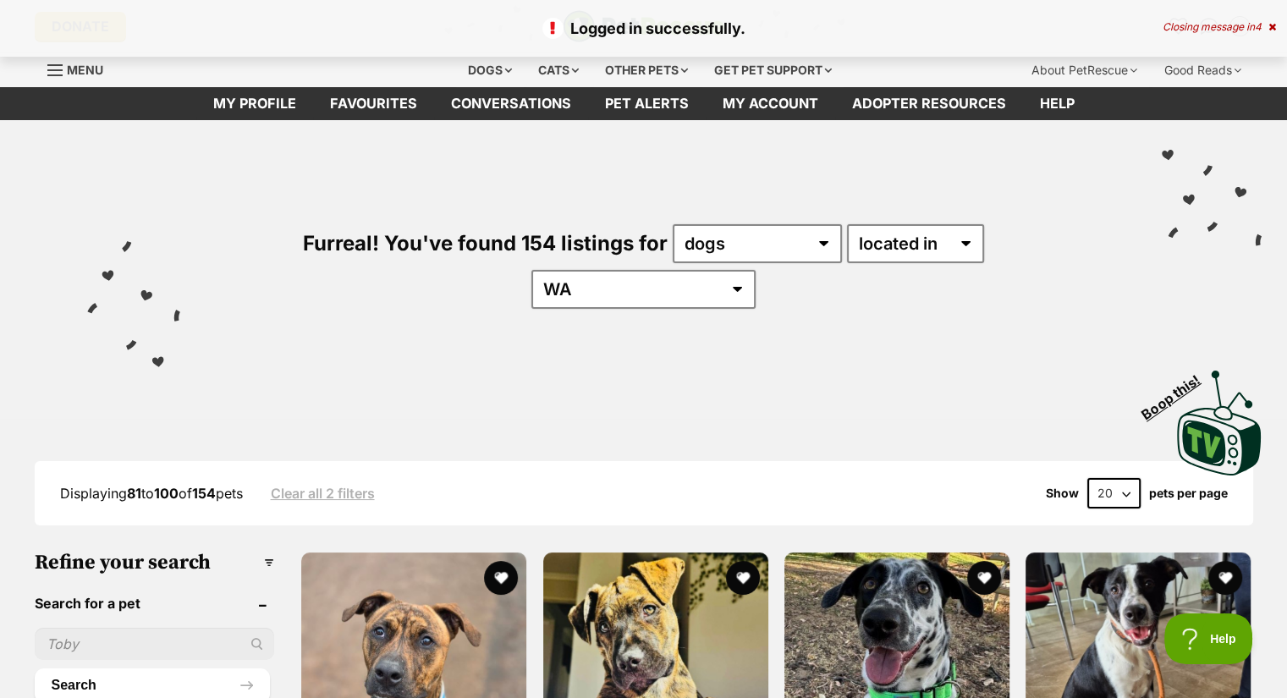
click at [57, 67] on div "Menu" at bounding box center [55, 70] width 17 height 14
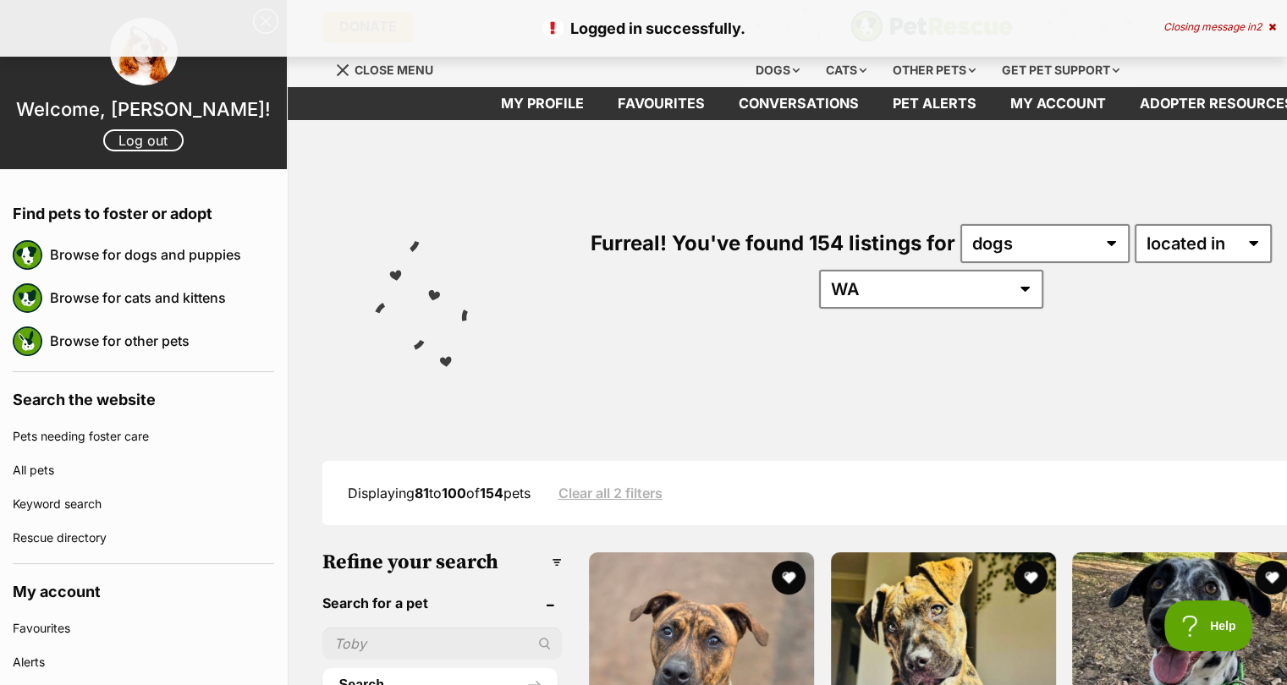
click at [423, 355] on div "Visit PetRescue TV (external site) Boop this!" at bounding box center [931, 417] width 1236 height 124
click at [641, 103] on link "Favourites" at bounding box center [661, 103] width 121 height 33
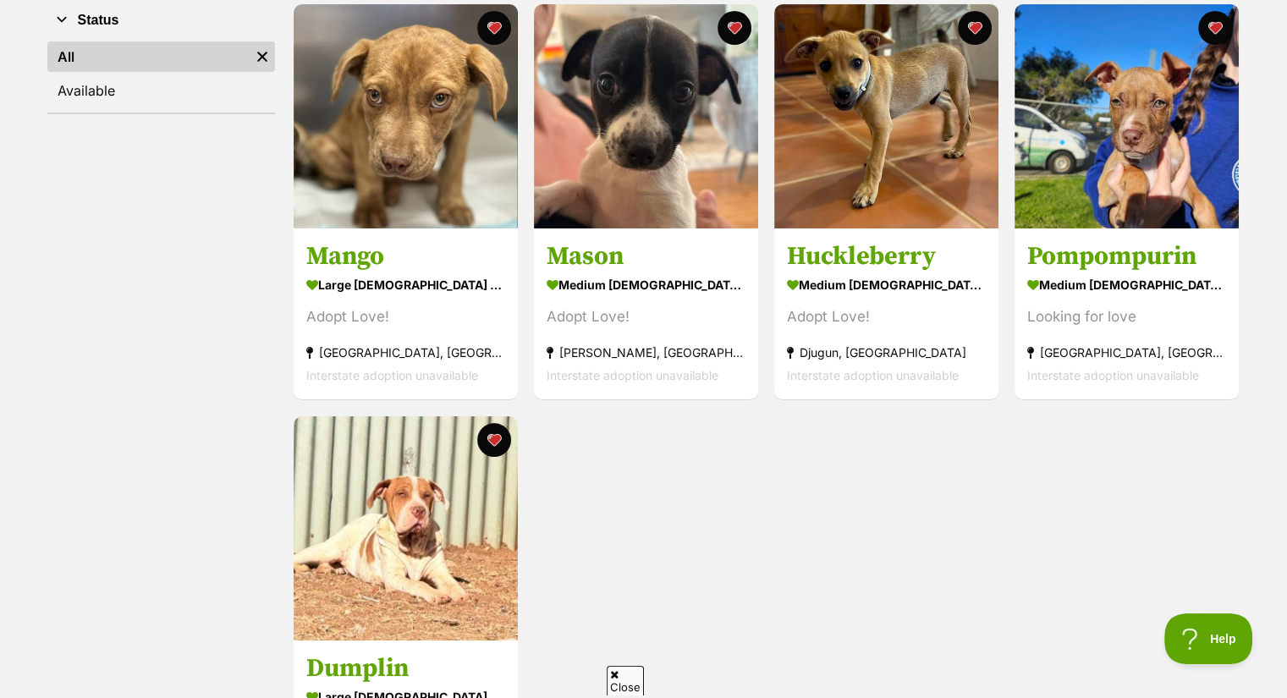
scroll to position [328, 0]
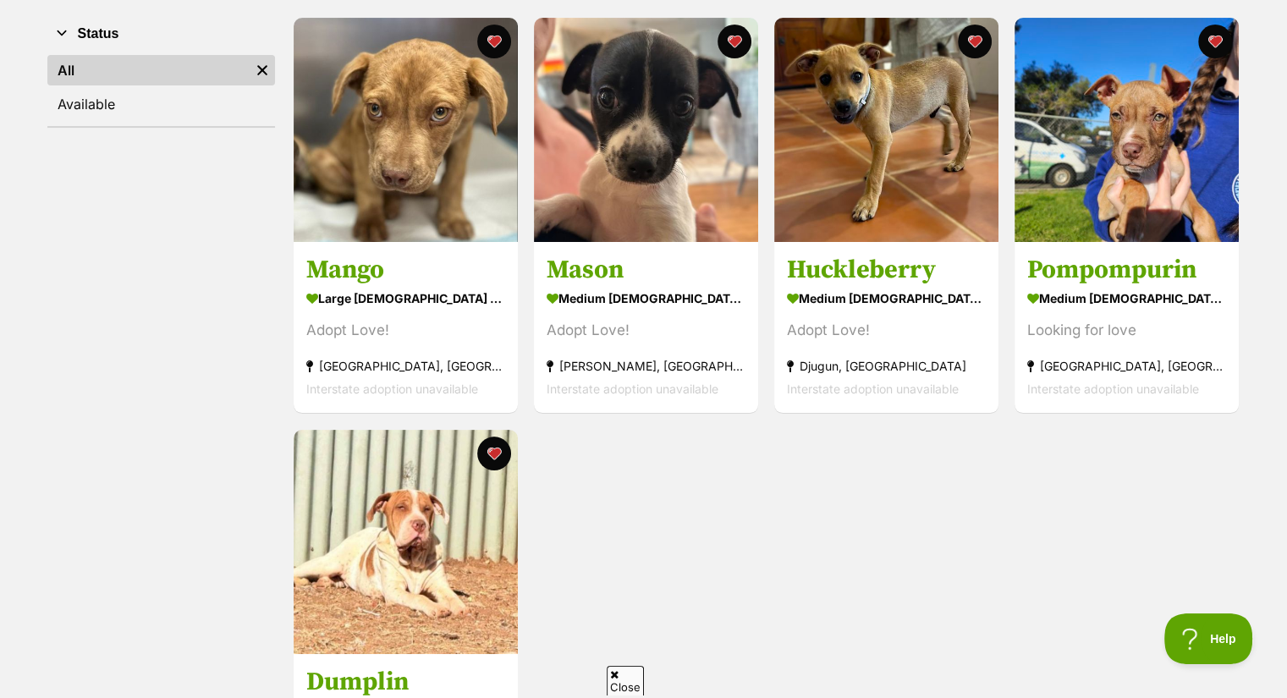
click at [1060, 471] on div "Mango large [DEMOGRAPHIC_DATA] Dog Adopt Love! [GEOGRAPHIC_DATA], [GEOGRAPHIC_D…" at bounding box center [766, 421] width 949 height 811
